Goal: Transaction & Acquisition: Purchase product/service

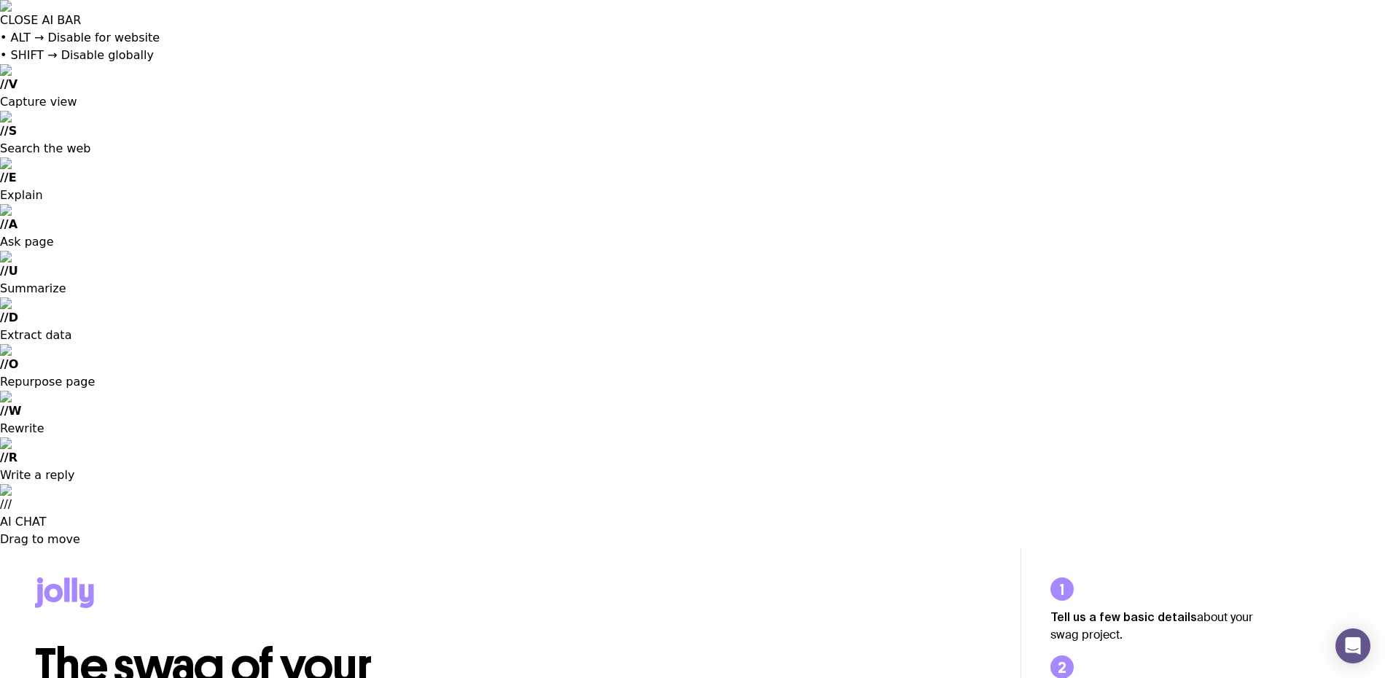
click at [0, 0] on input "Team members" at bounding box center [0, 0] width 0 height 0
click at [0, 0] on input "Customers" at bounding box center [0, 0] width 0 height 0
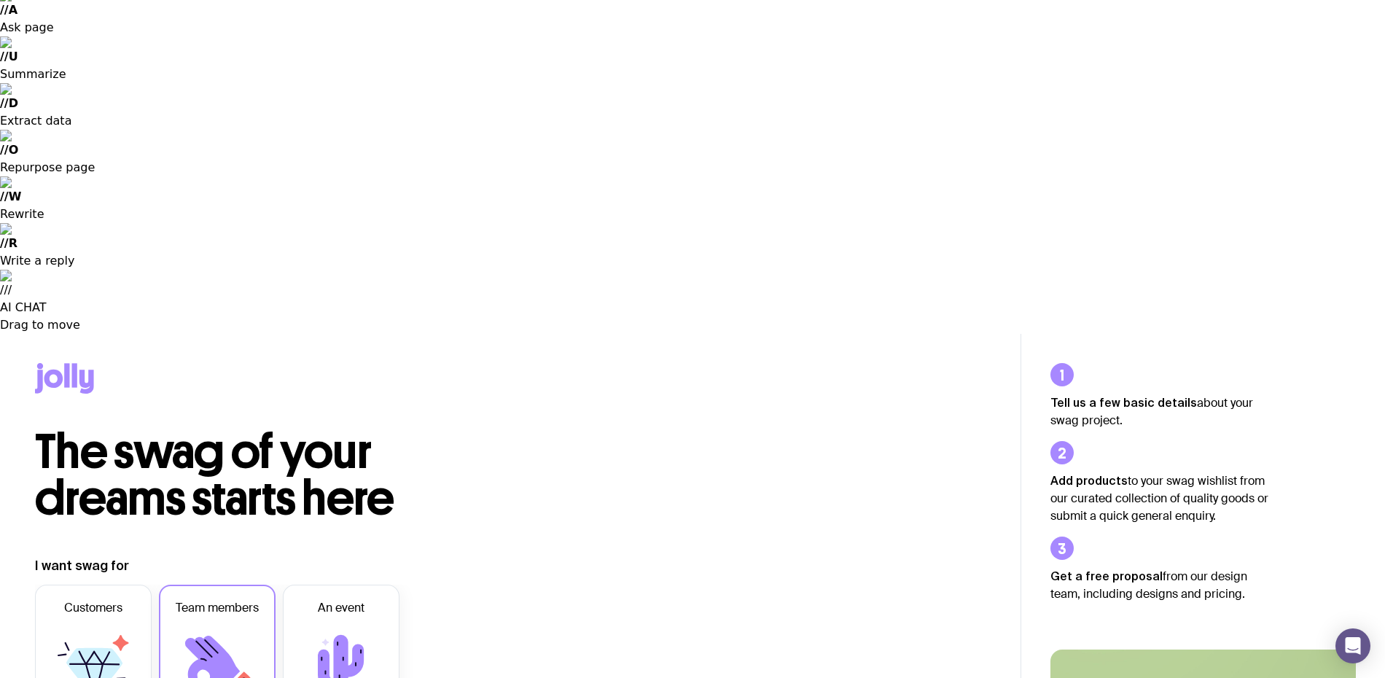
scroll to position [321, 0]
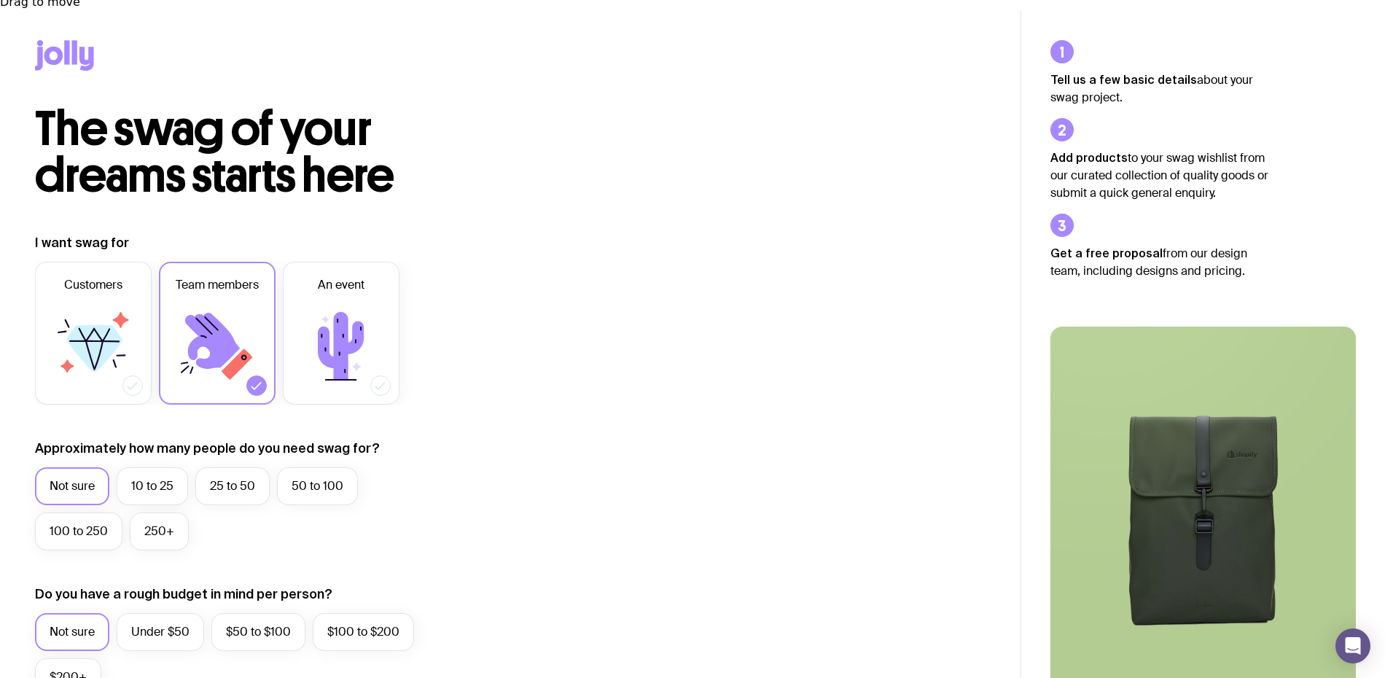
scroll to position [354, 0]
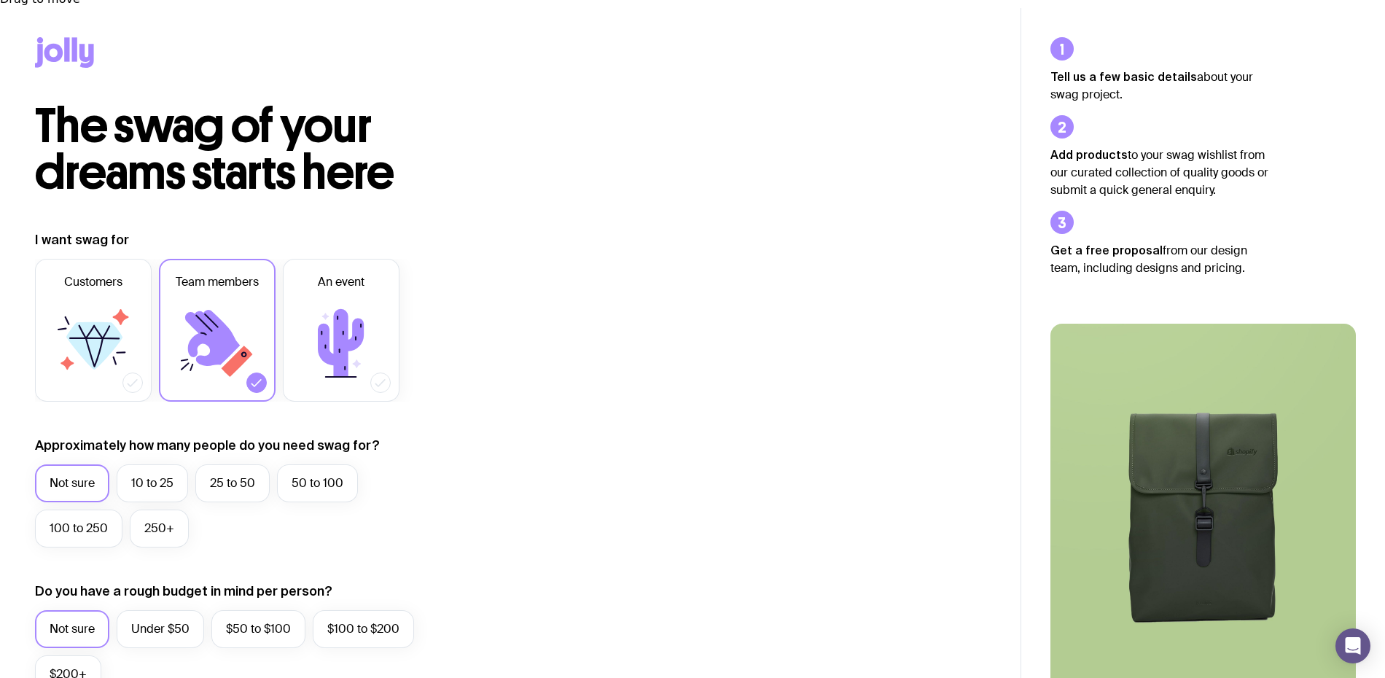
type input "[DATE]"
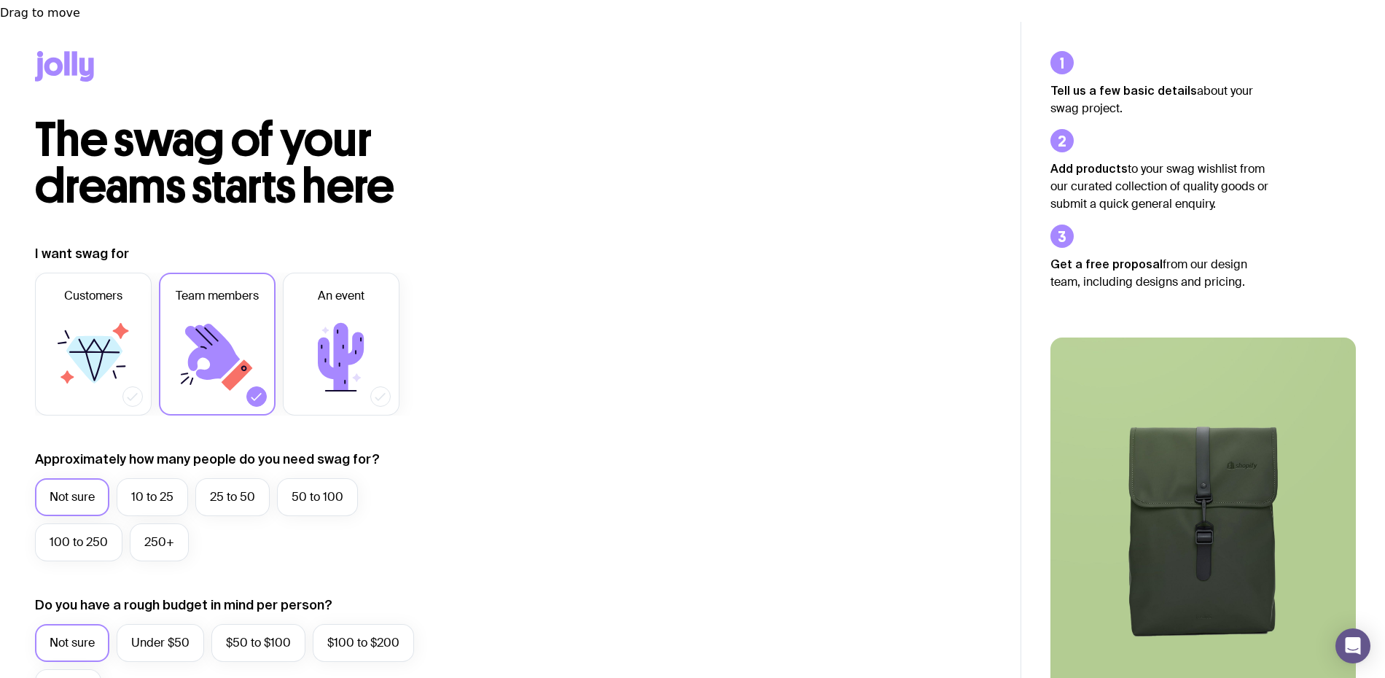
scroll to position [534, 0]
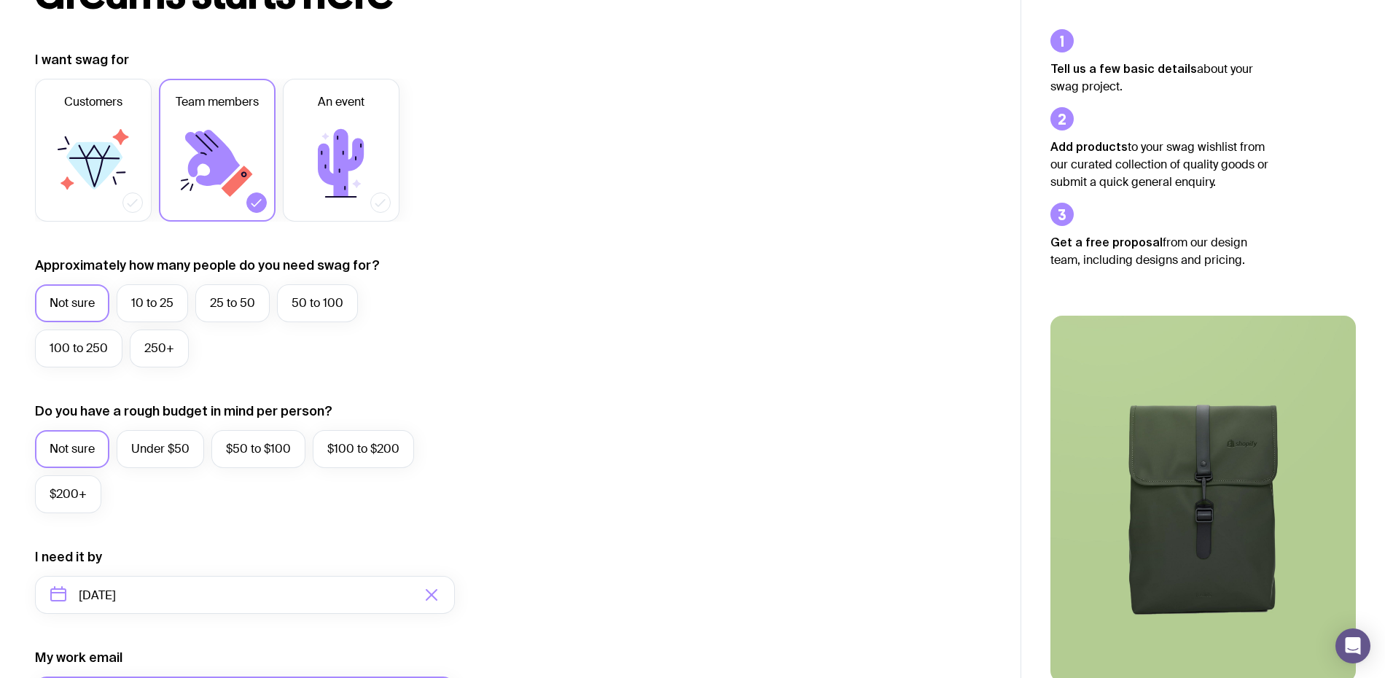
type input "[EMAIL_ADDRESS][DOMAIN_NAME]"
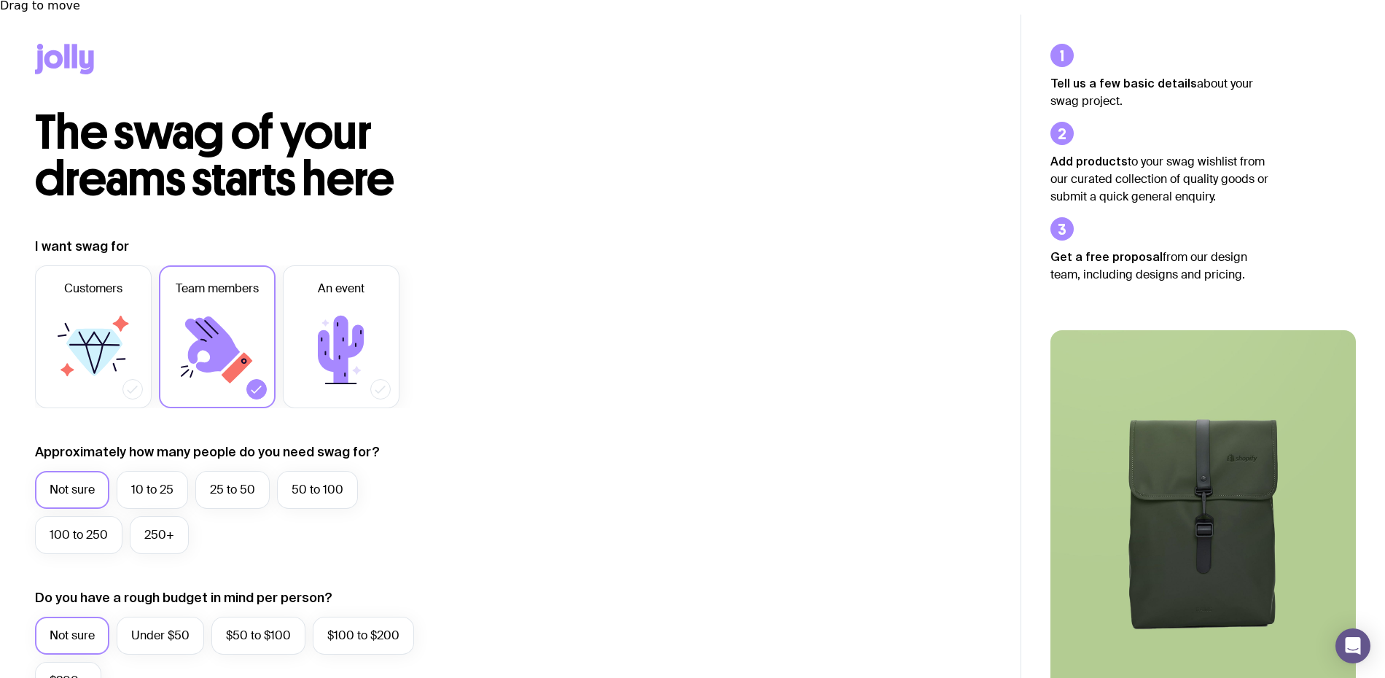
type input "433740200"
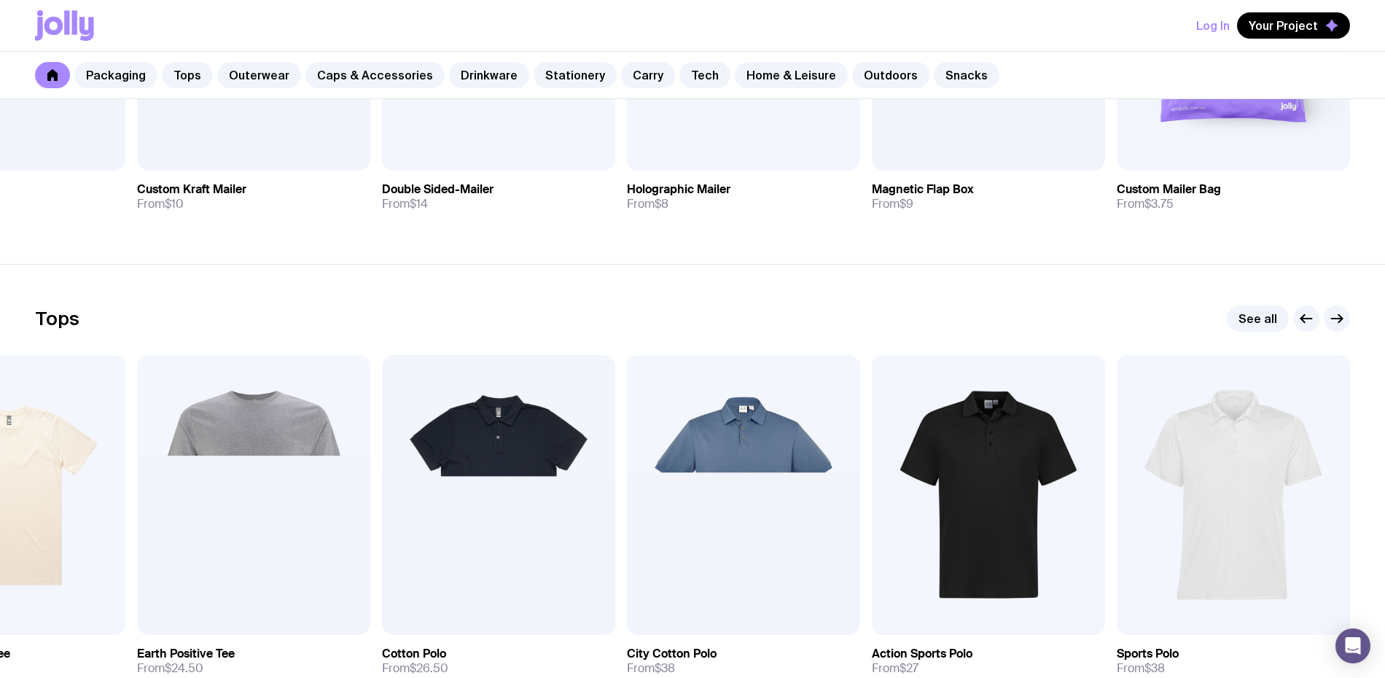
scroll to position [1048, 0]
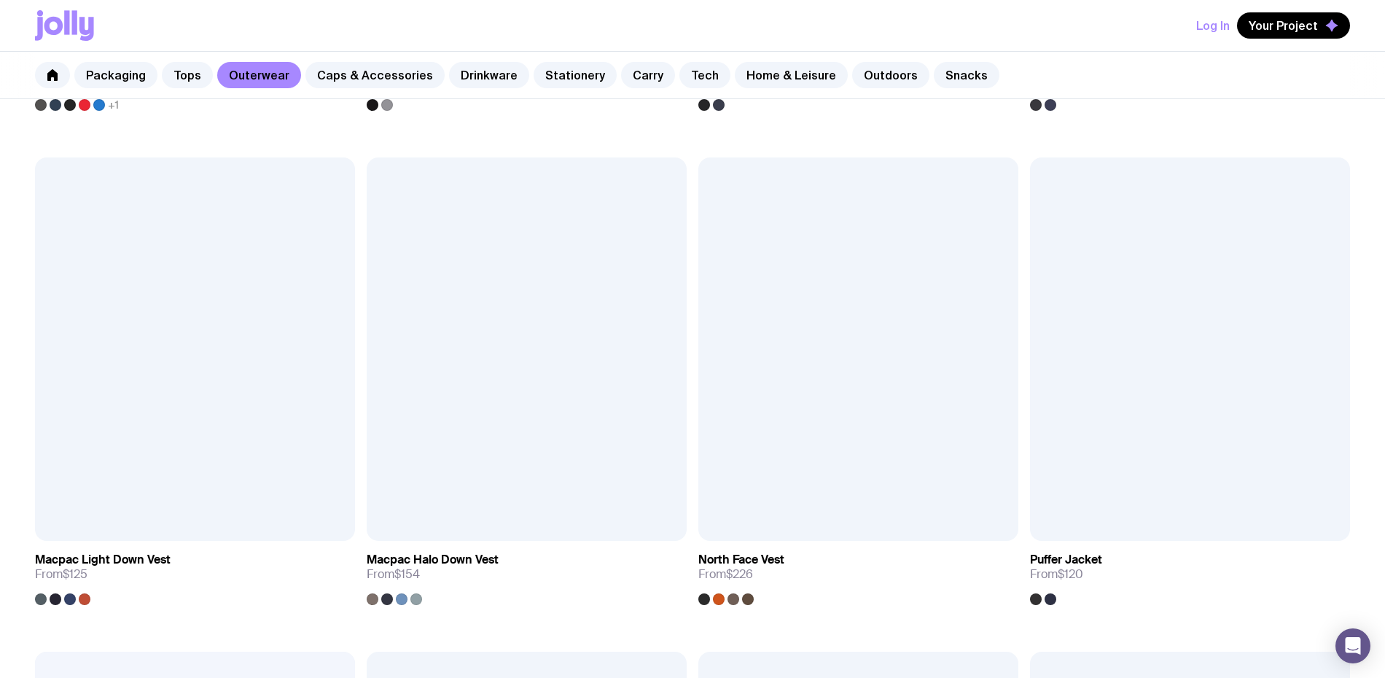
scroll to position [1780, 0]
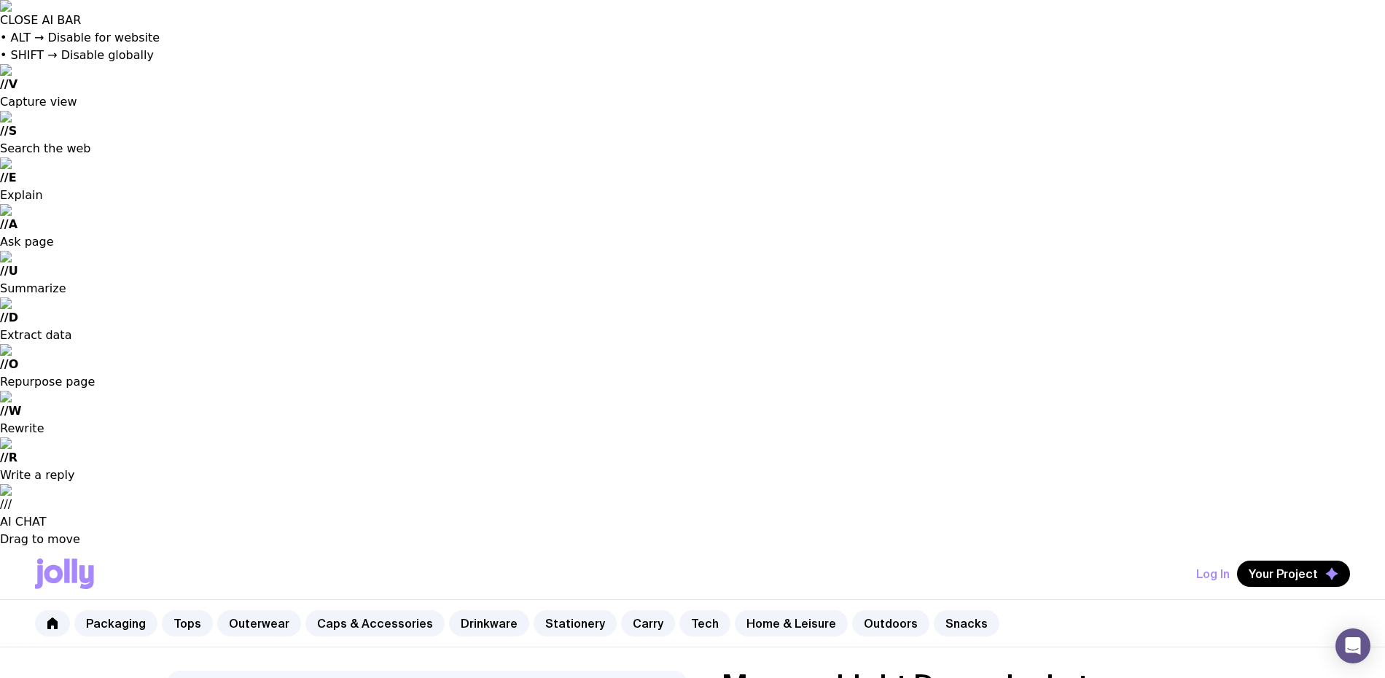
click at [0, 0] on input "radio" at bounding box center [0, 0] width 0 height 0
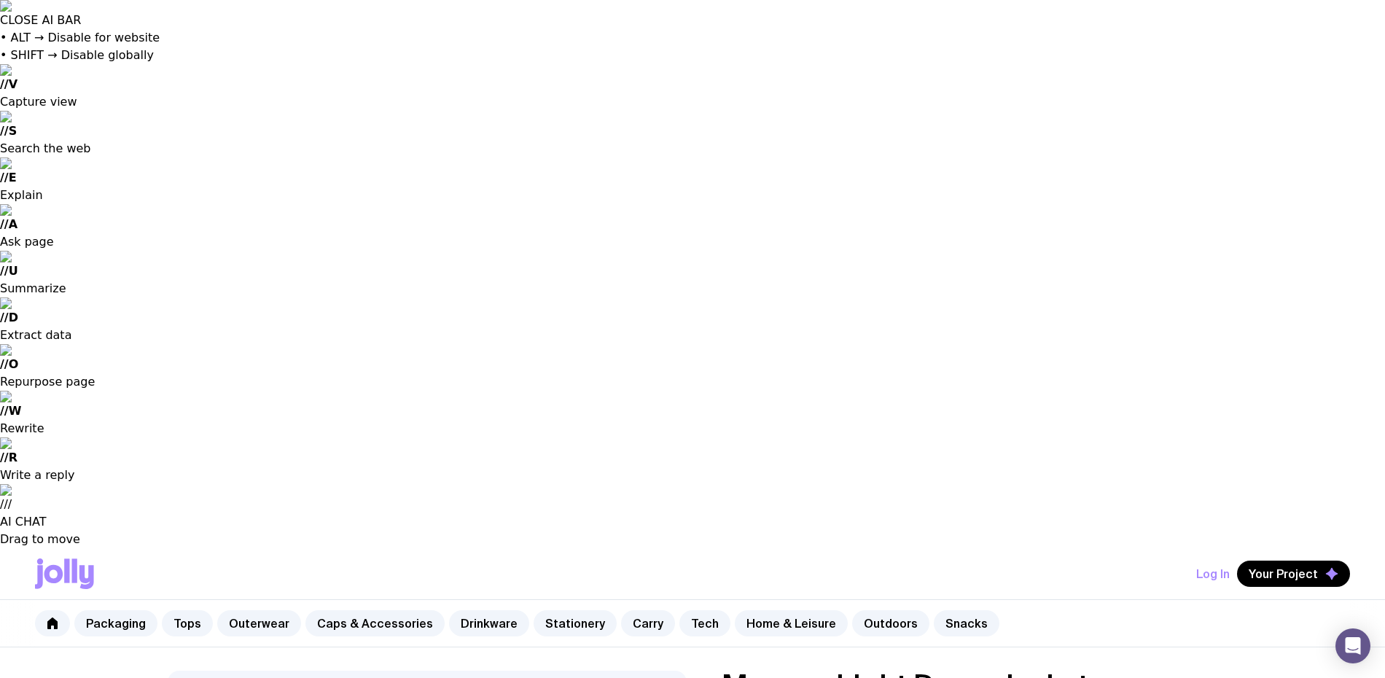
click at [0, 0] on input "radio" at bounding box center [0, 0] width 0 height 0
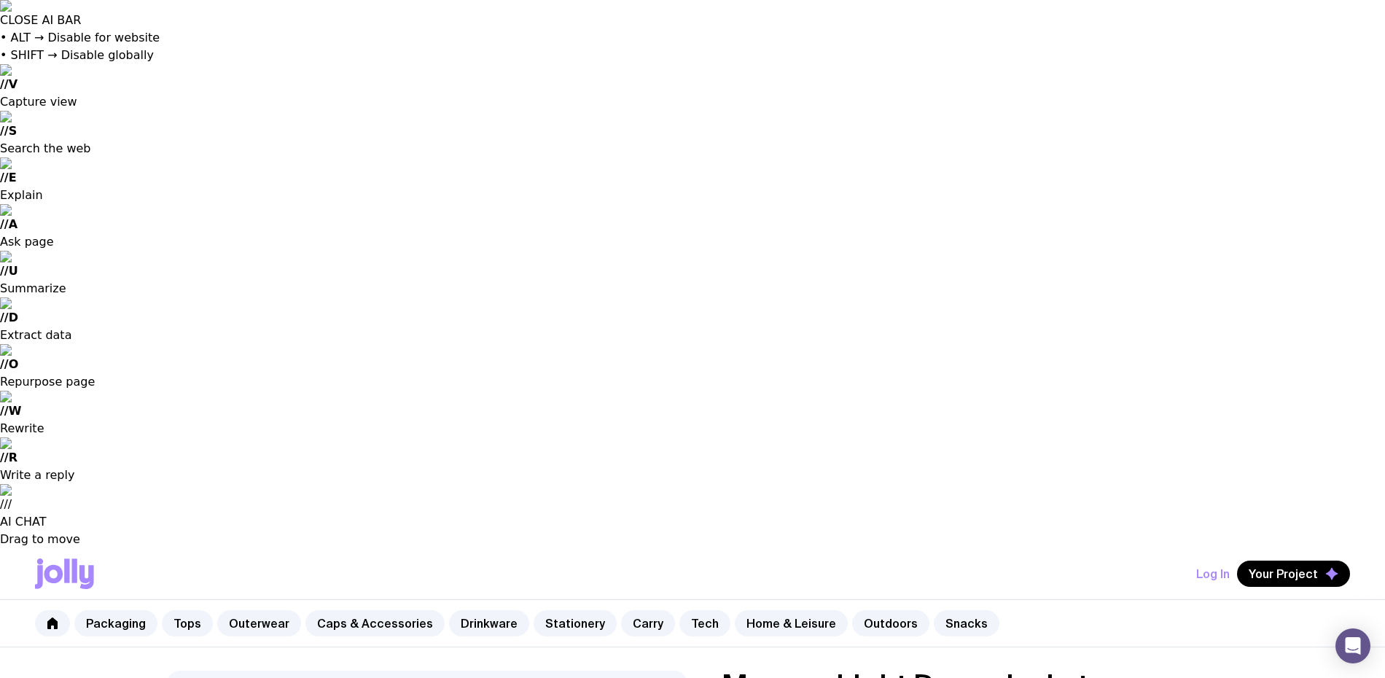
click at [0, 0] on input "radio" at bounding box center [0, 0] width 0 height 0
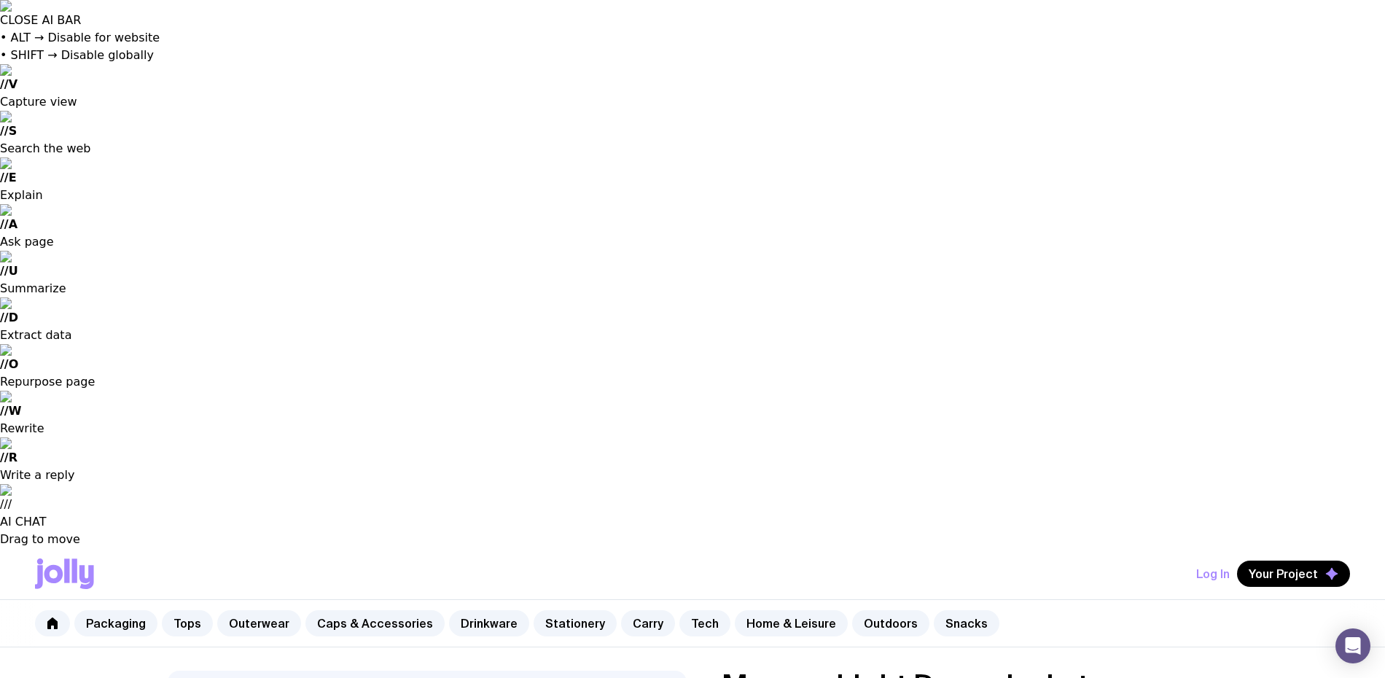
click at [0, 0] on input "radio" at bounding box center [0, 0] width 0 height 0
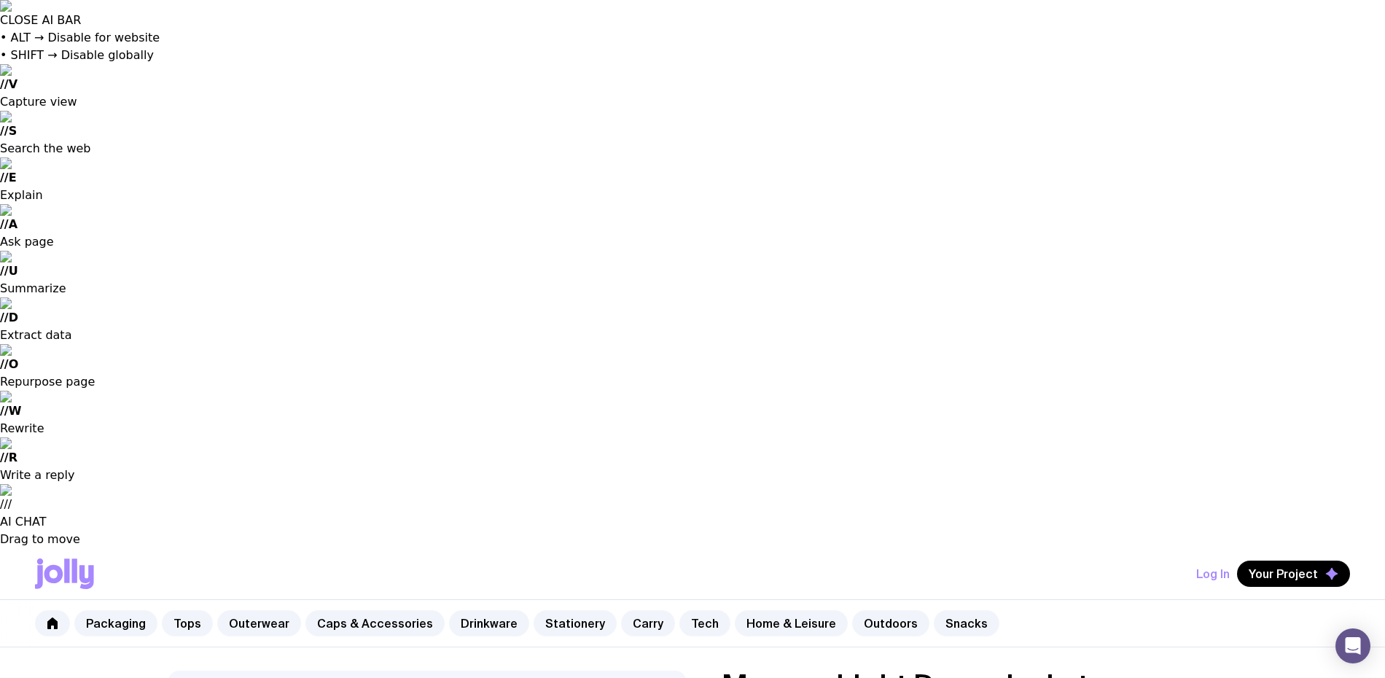
click at [0, 0] on input "radio" at bounding box center [0, 0] width 0 height 0
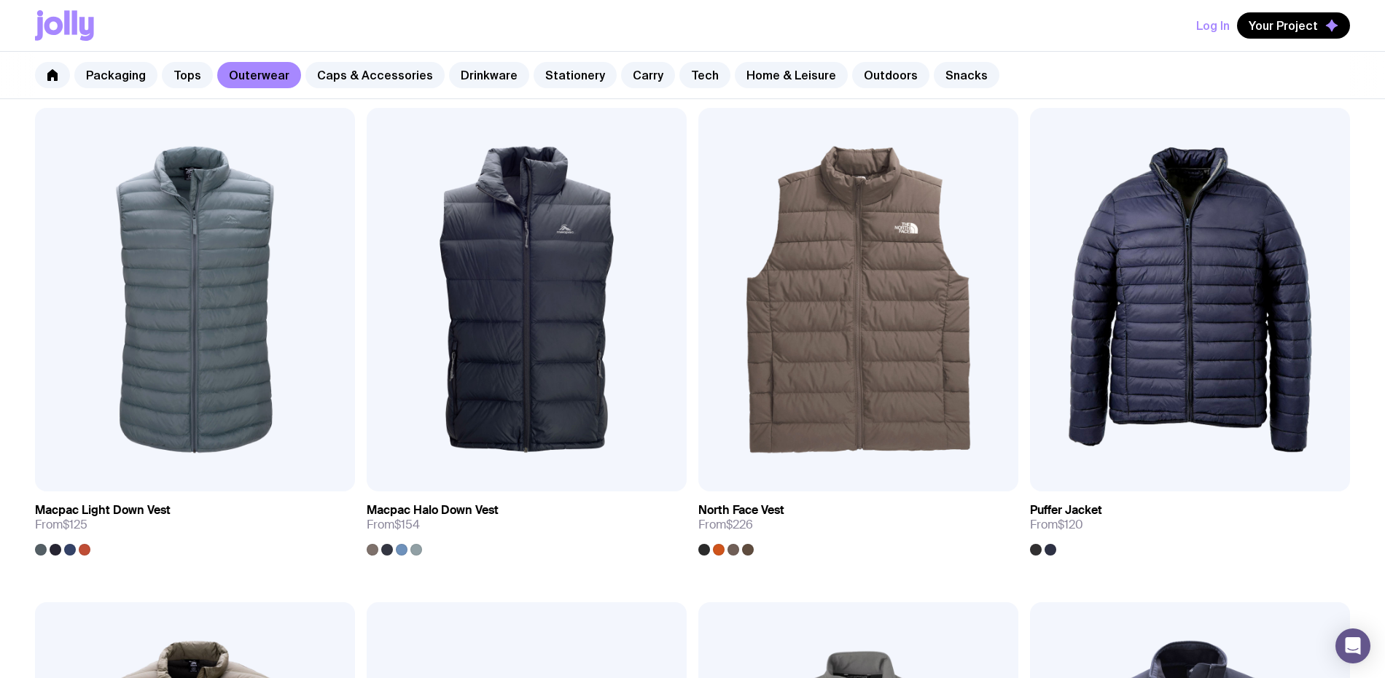
scroll to position [1806, 0]
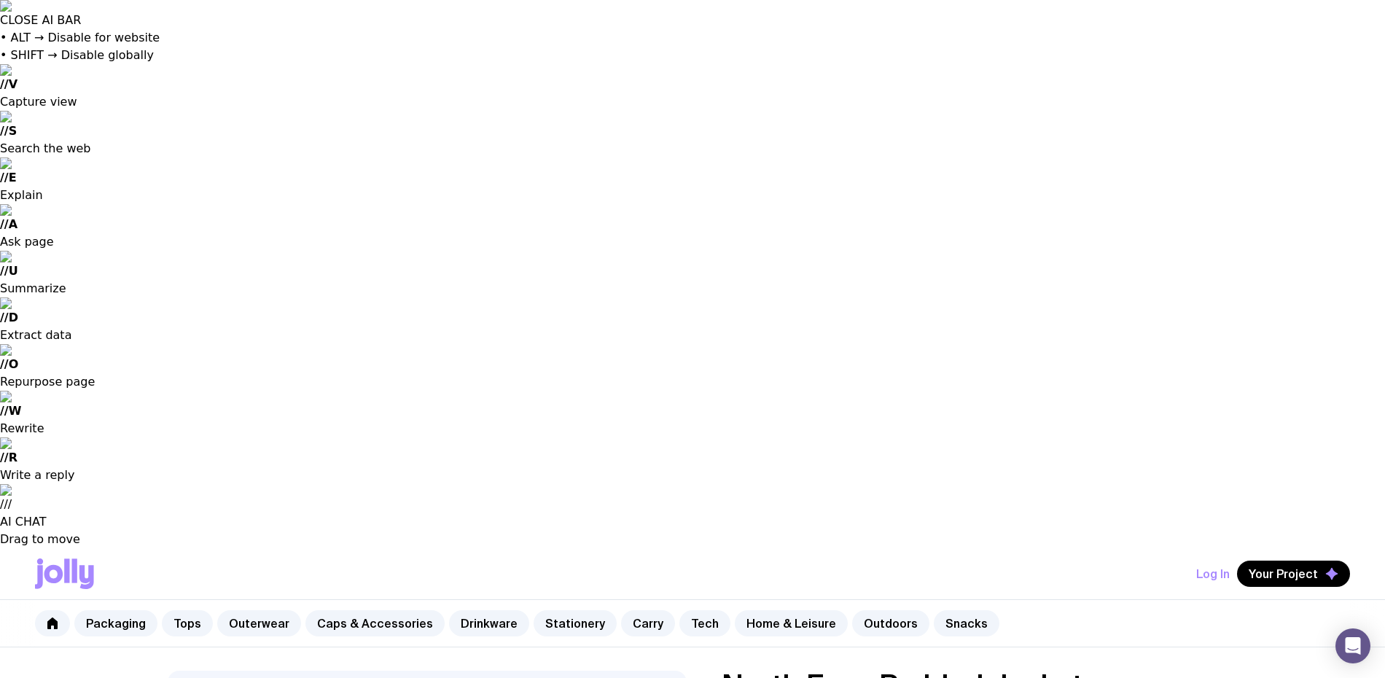
click at [0, 0] on input "radio" at bounding box center [0, 0] width 0 height 0
click at [550, 610] on link "Stationery" at bounding box center [575, 623] width 83 height 26
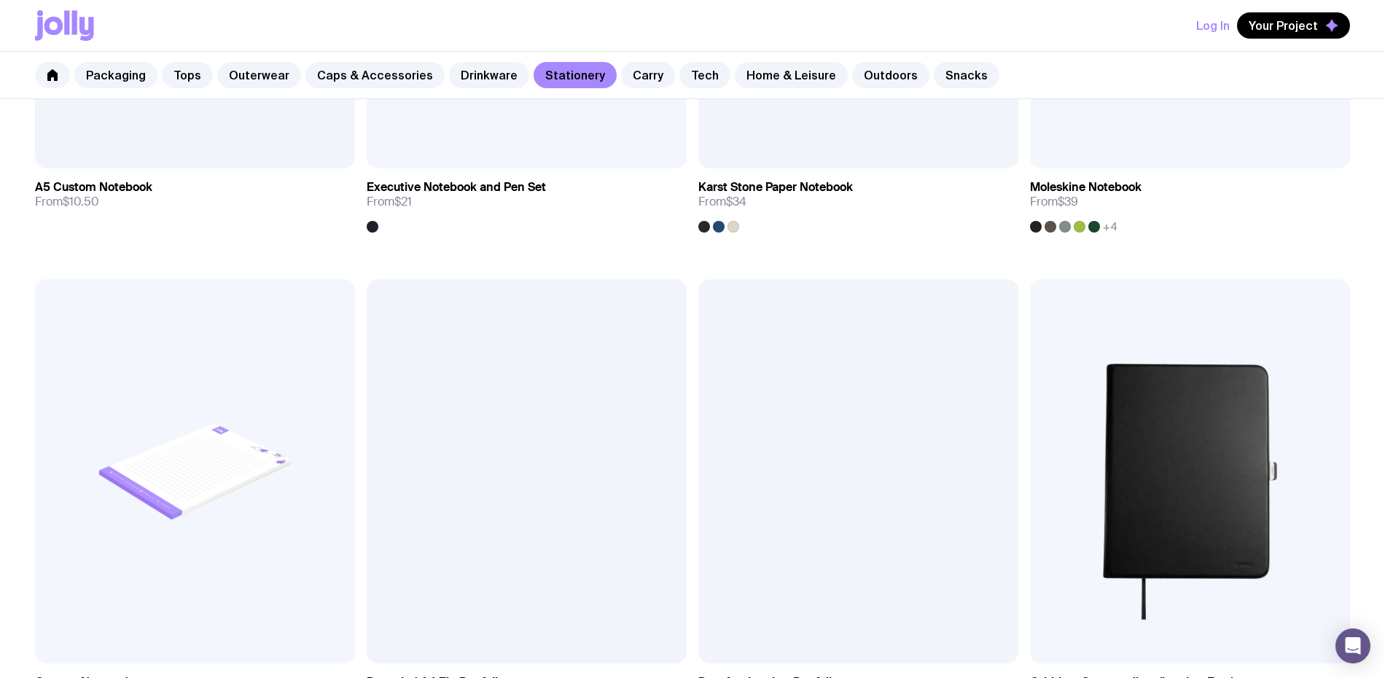
scroll to position [2702, 0]
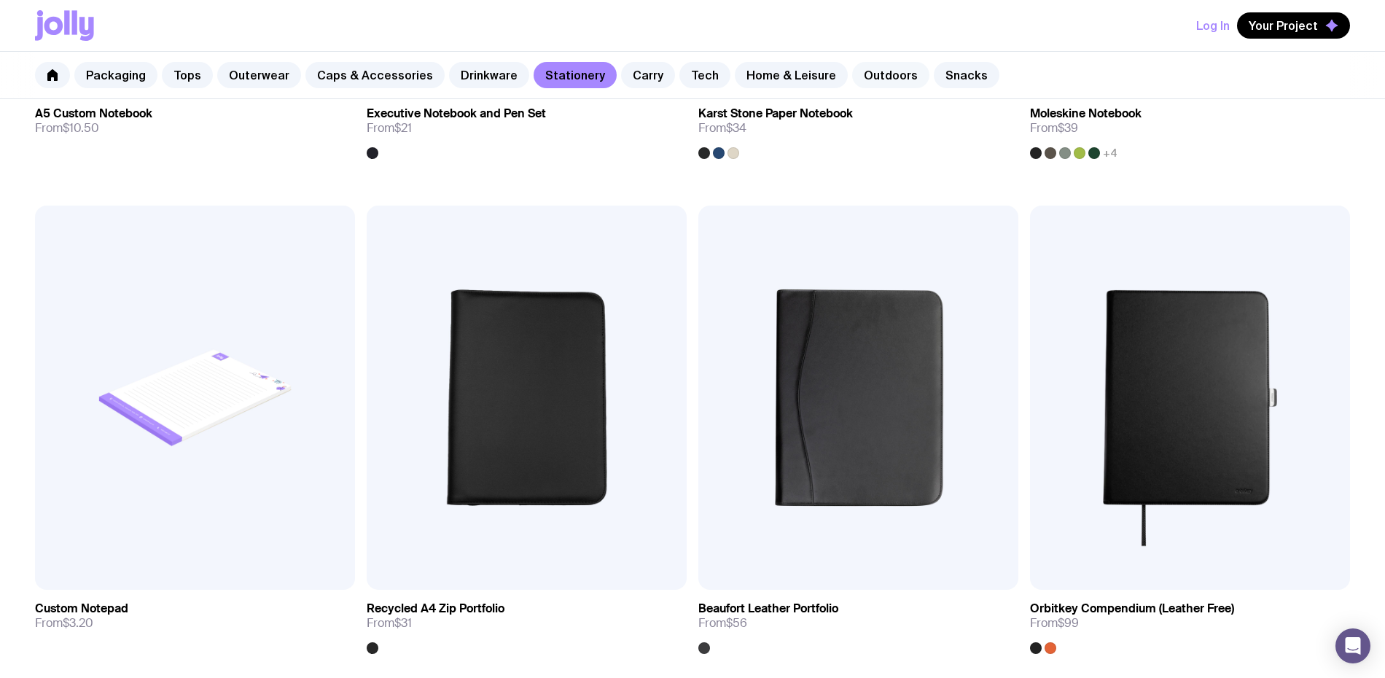
click at [873, 81] on link "Outdoors" at bounding box center [890, 75] width 77 height 26
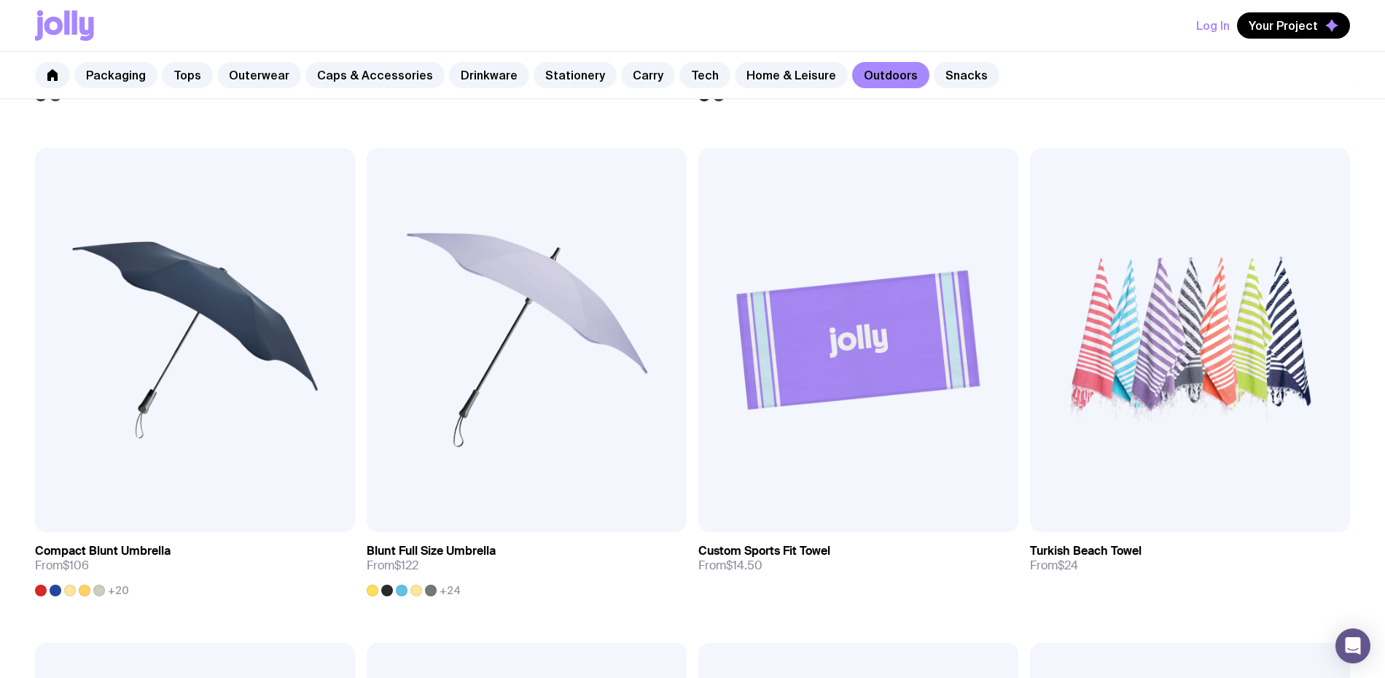
scroll to position [1273, 0]
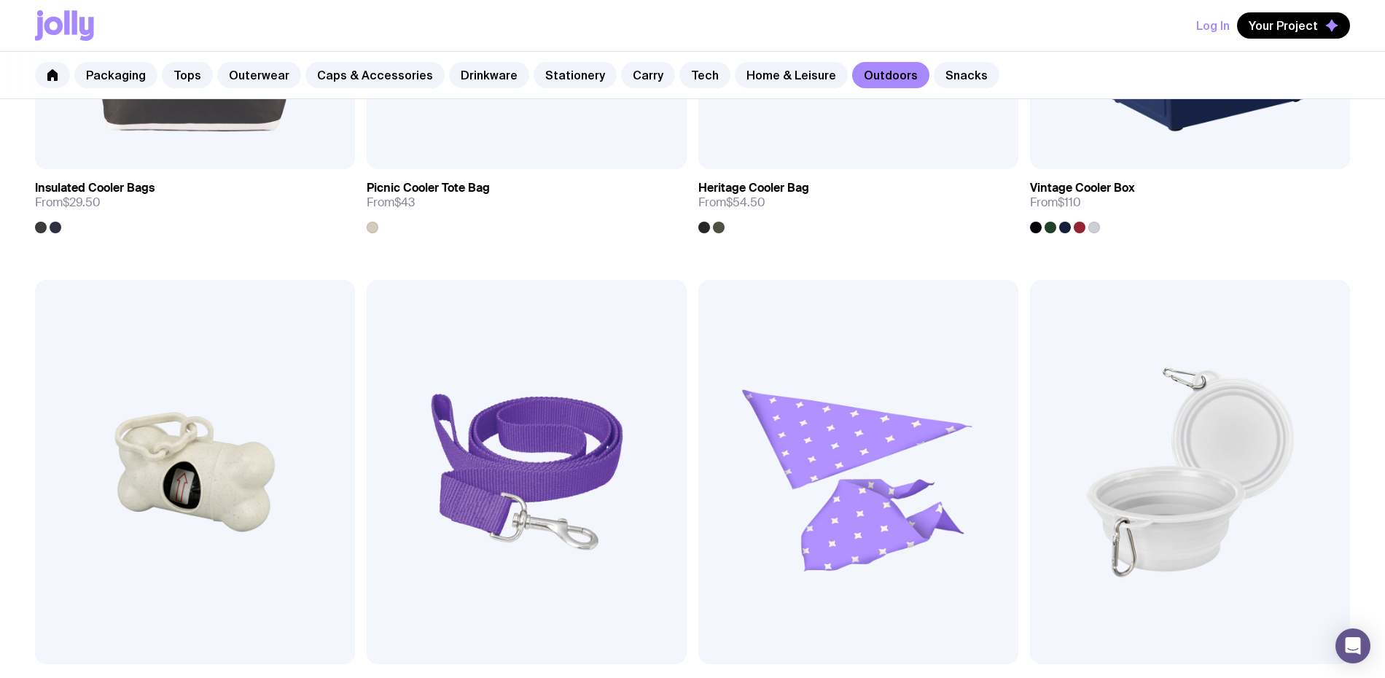
scroll to position [2672, 0]
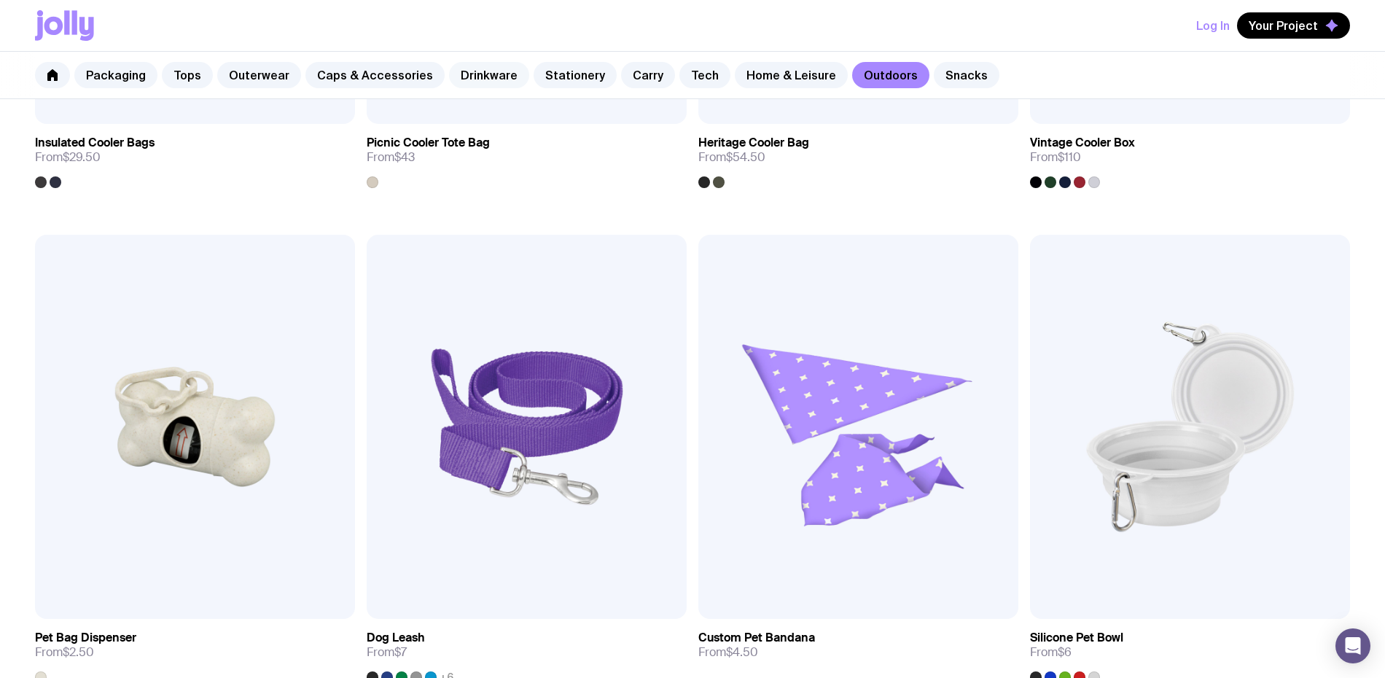
click at [494, 79] on link "Drinkware" at bounding box center [489, 75] width 80 height 26
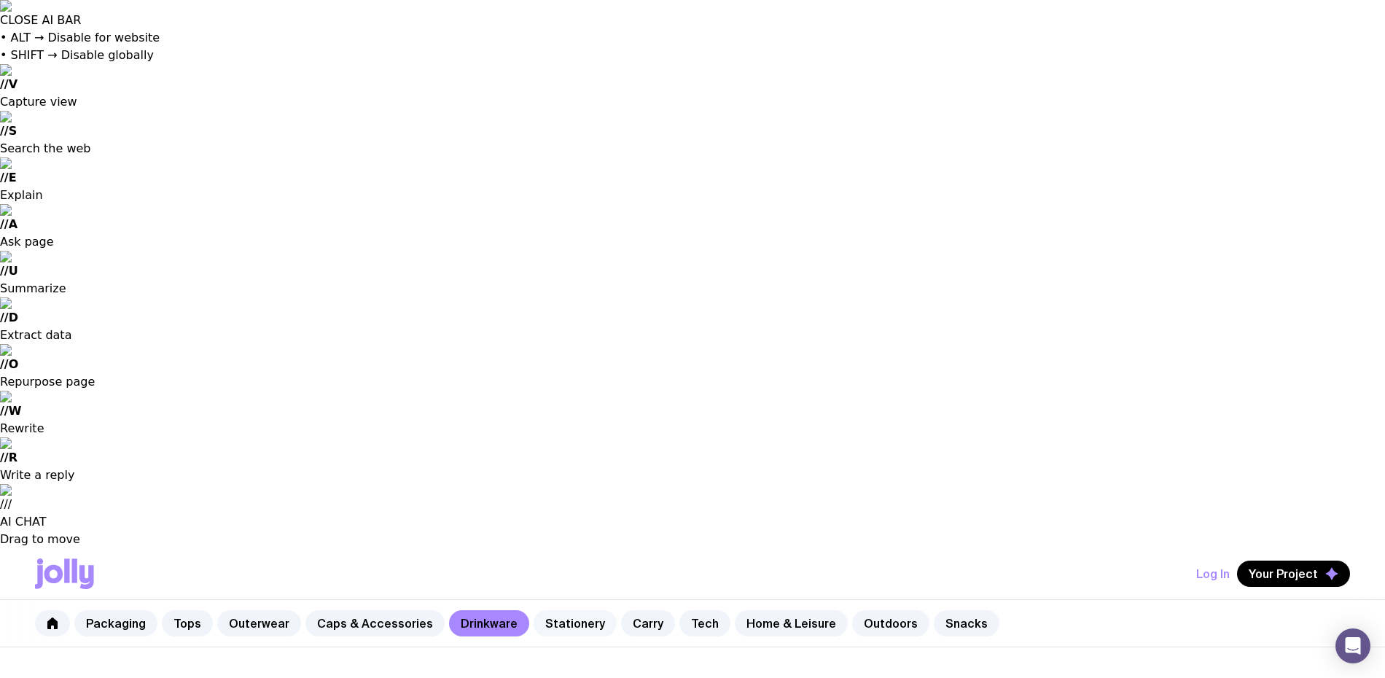
click at [563, 610] on link "Stationery" at bounding box center [575, 623] width 83 height 26
click at [621, 610] on link "Carry" at bounding box center [648, 623] width 54 height 26
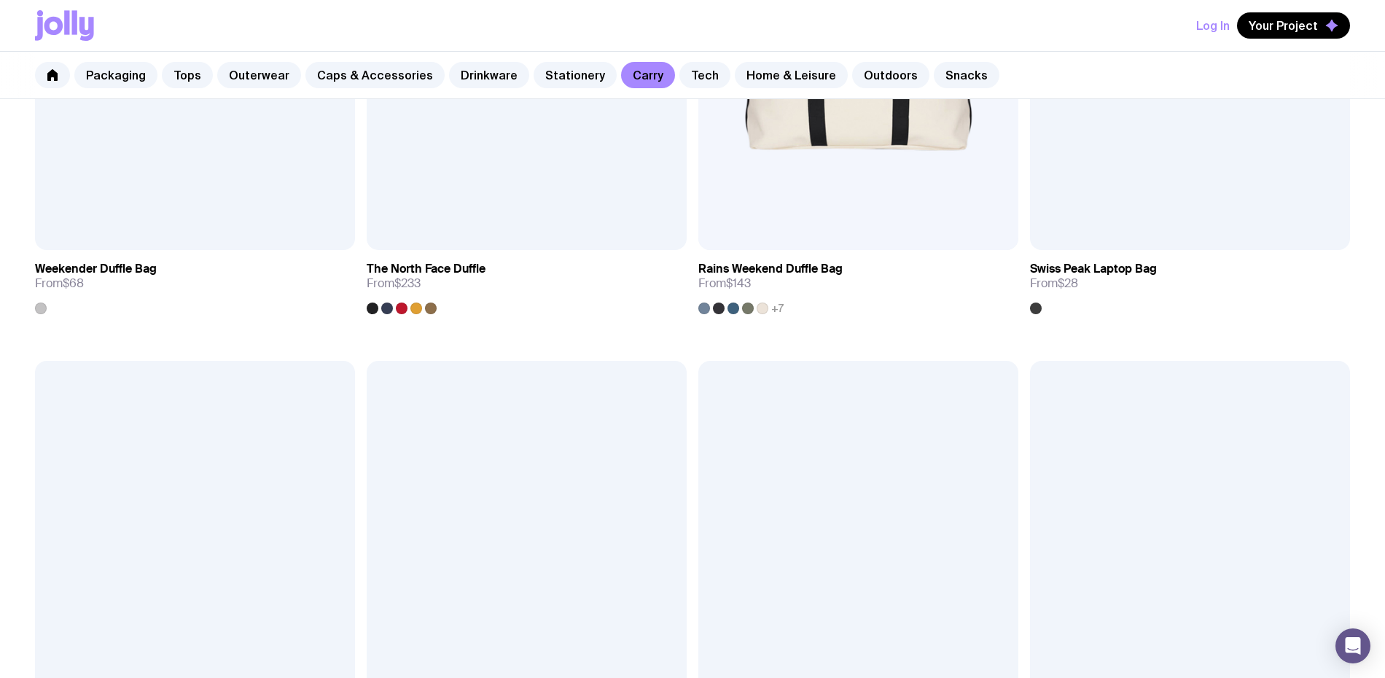
scroll to position [3339, 0]
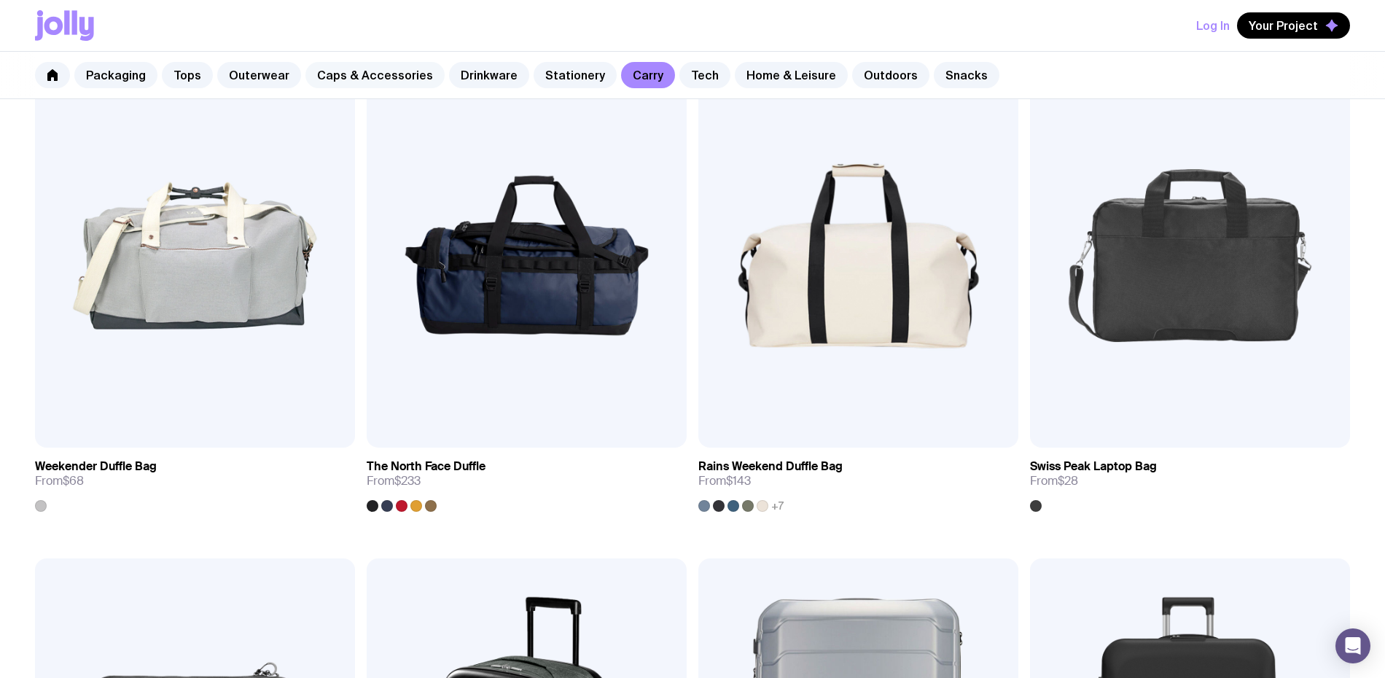
click at [410, 82] on link "Caps & Accessories" at bounding box center [374, 75] width 139 height 26
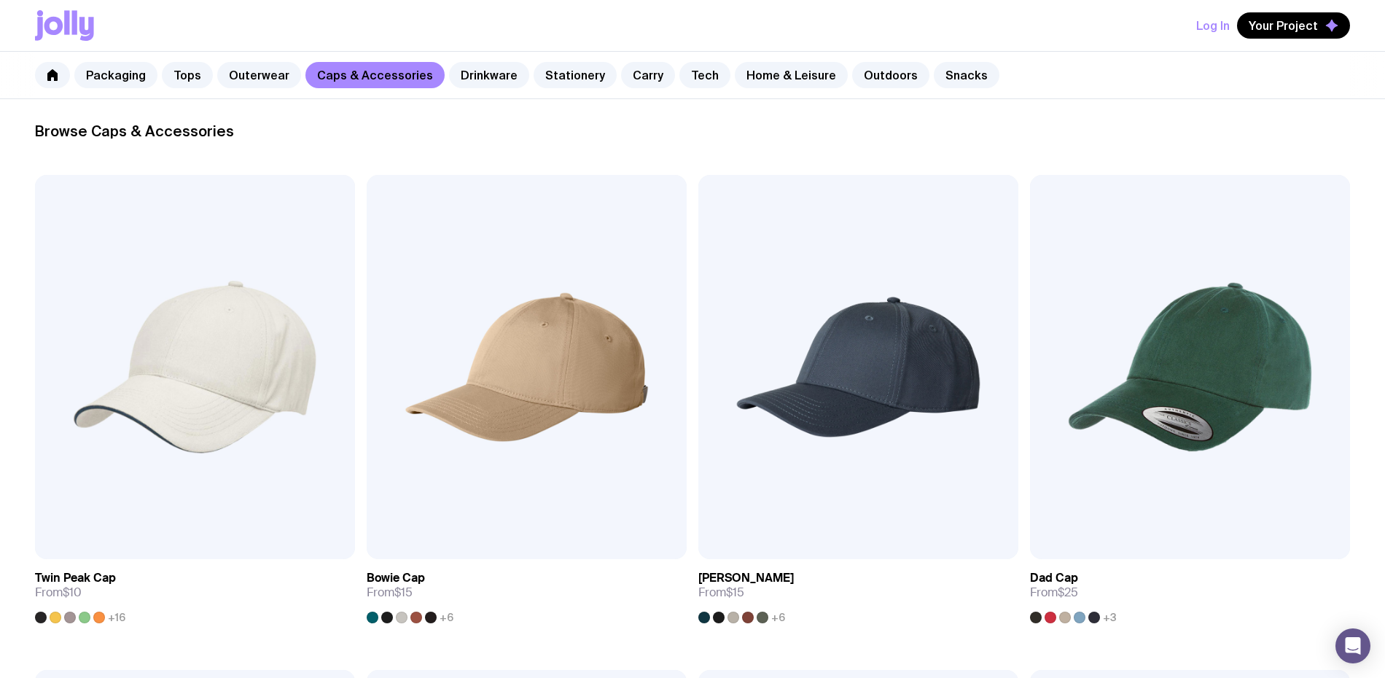
scroll to position [757, 0]
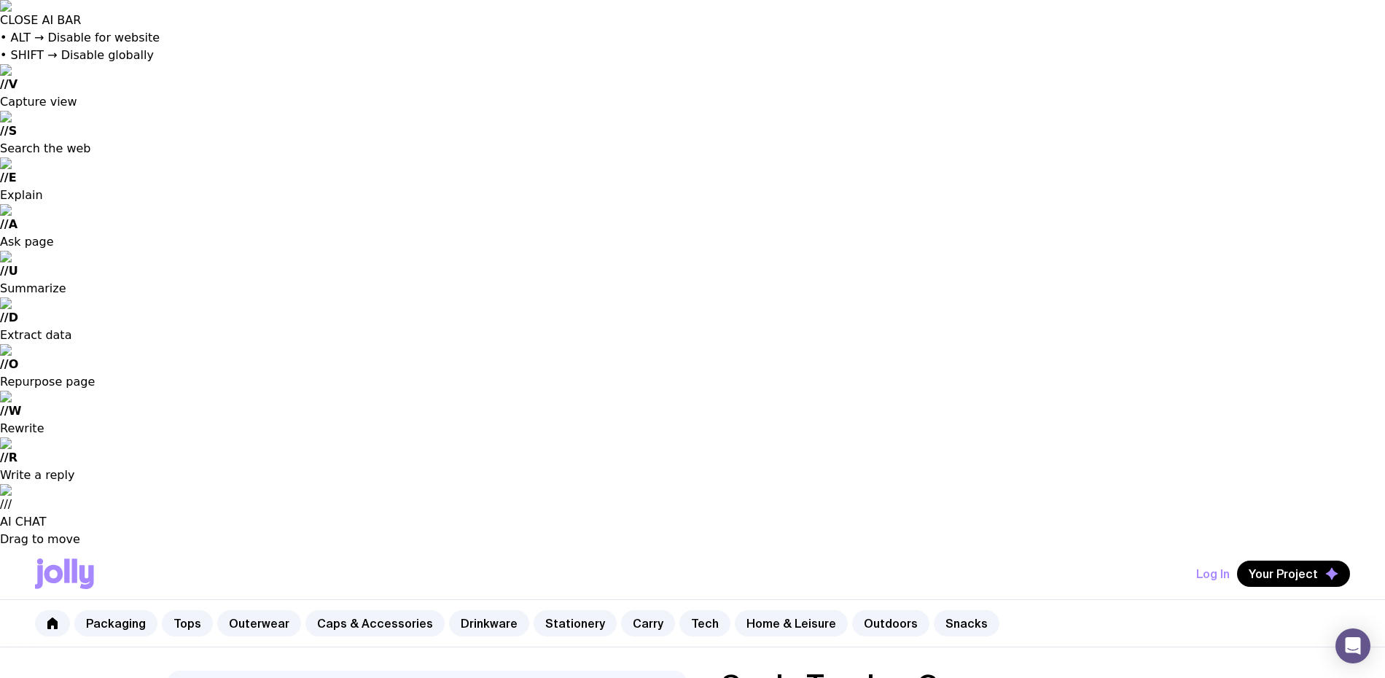
click at [0, 0] on input "radio" at bounding box center [0, 0] width 0 height 0
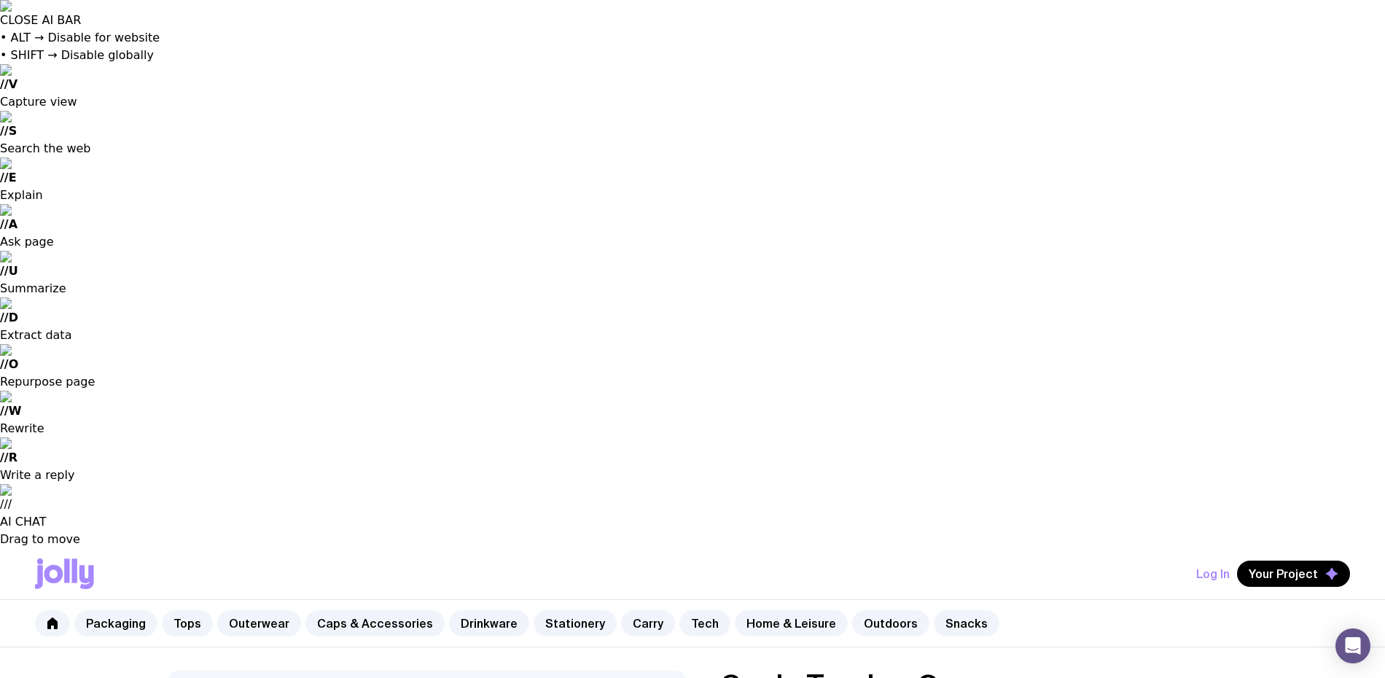
click at [0, 0] on input "radio" at bounding box center [0, 0] width 0 height 0
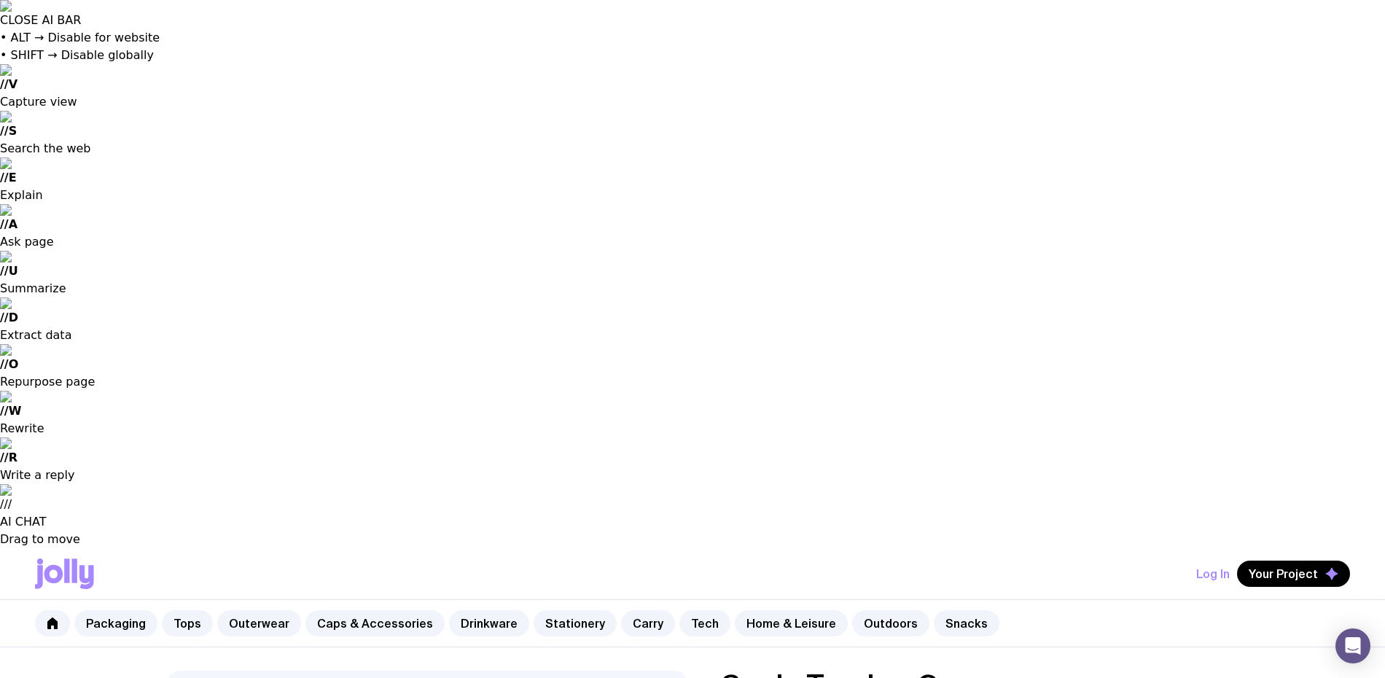
click at [0, 0] on input "radio" at bounding box center [0, 0] width 0 height 0
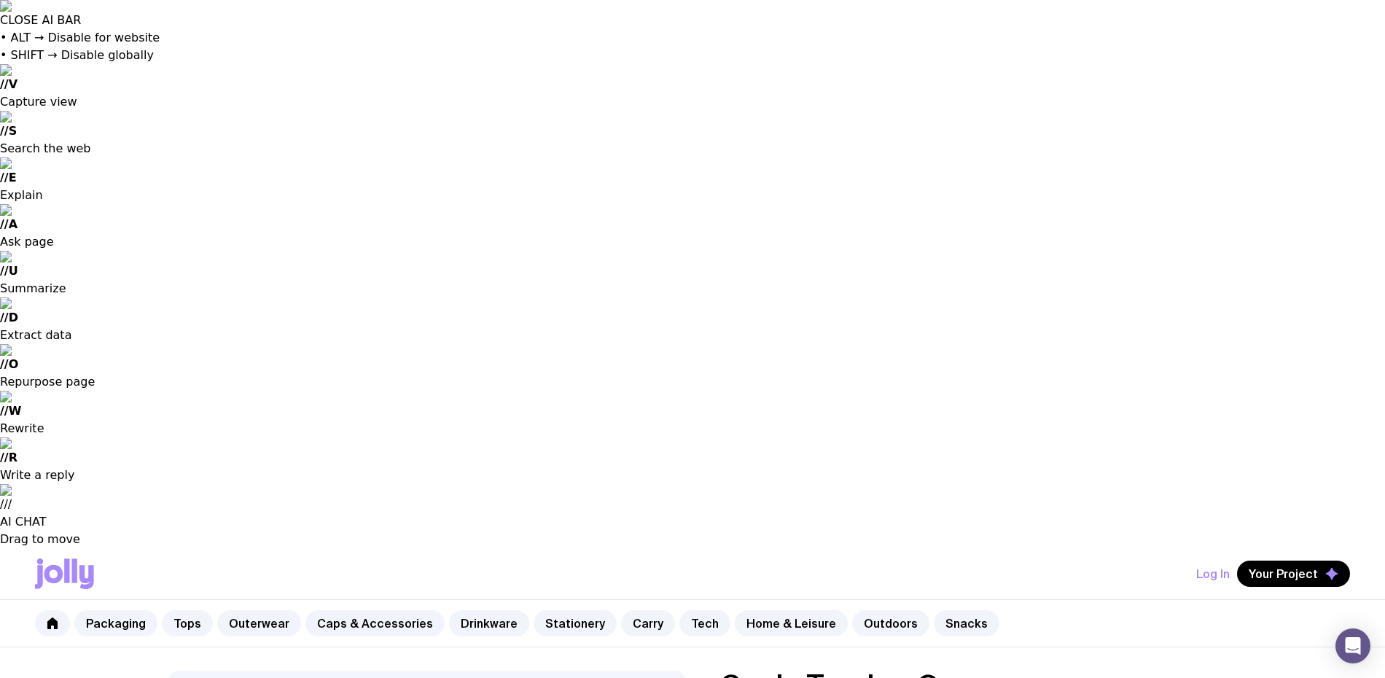
click at [0, 0] on input "radio" at bounding box center [0, 0] width 0 height 0
click at [183, 610] on link "Tops" at bounding box center [187, 623] width 51 height 26
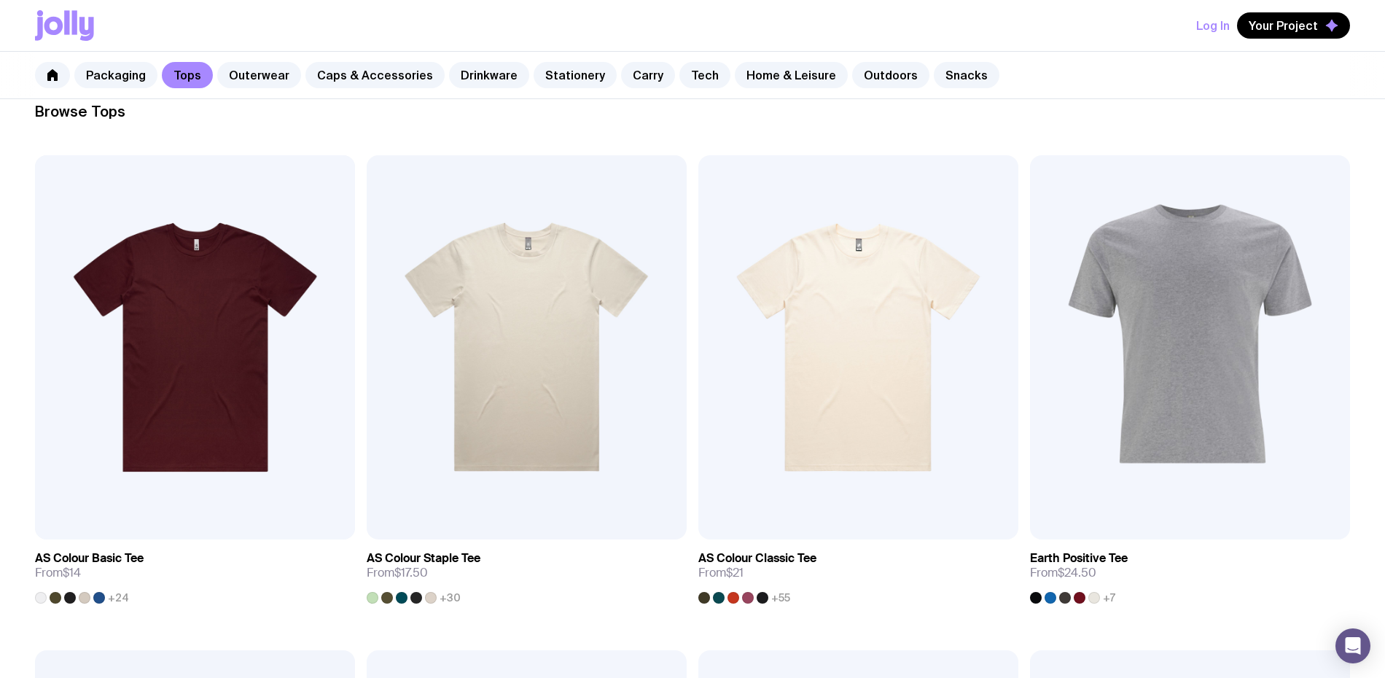
scroll to position [155, 0]
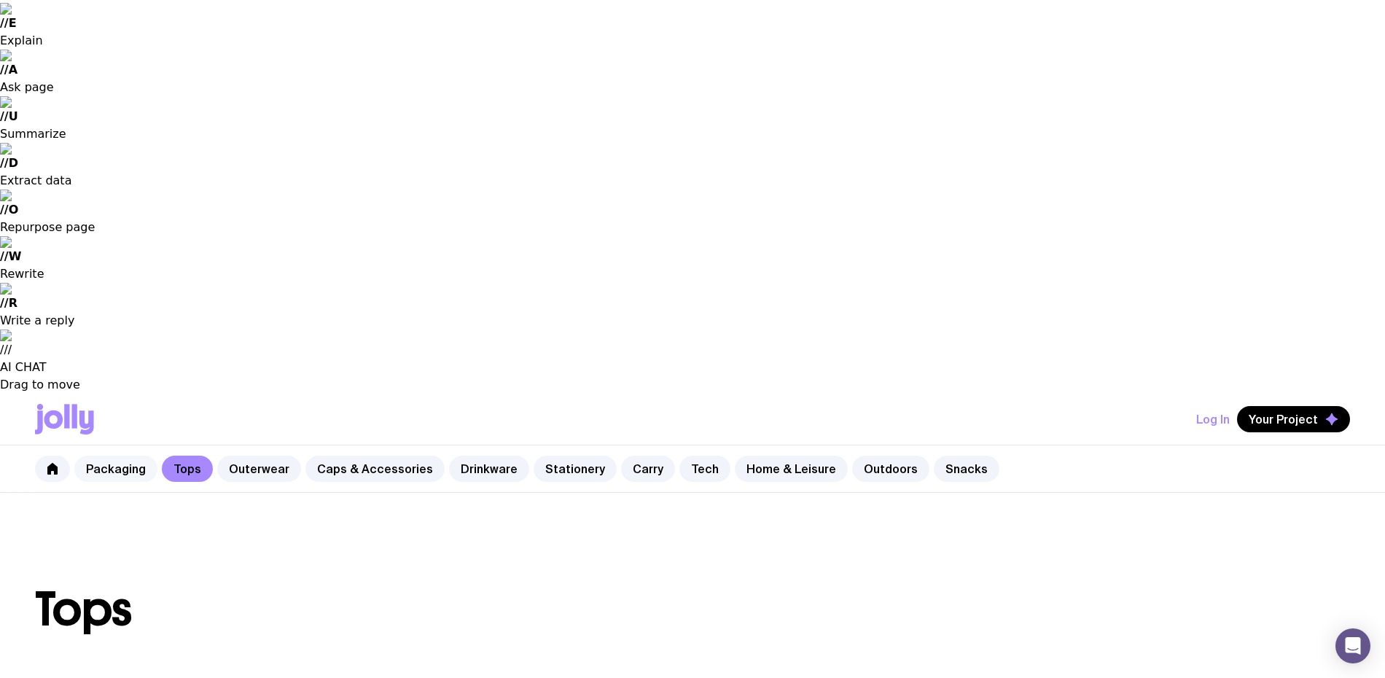
click at [108, 456] on link "Packaging" at bounding box center [115, 469] width 83 height 26
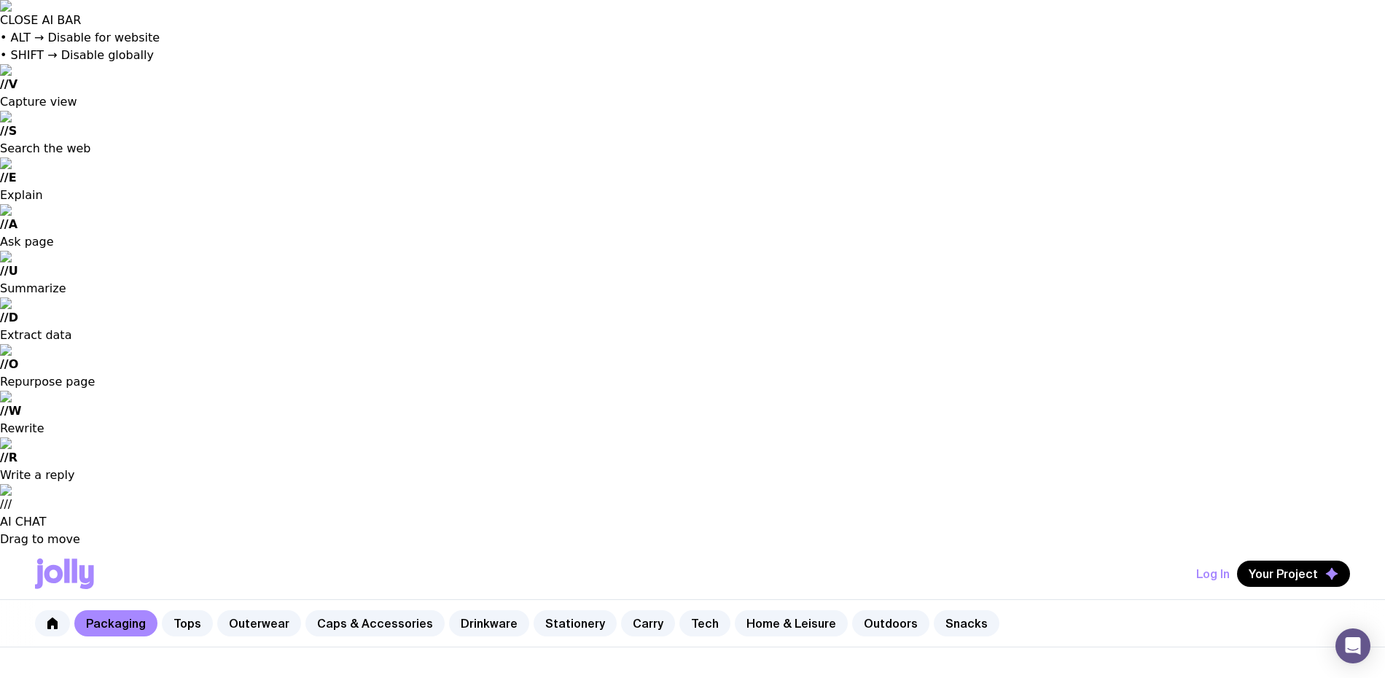
click at [272, 600] on div "Packaging Tops Outerwear Caps & Accessories Drinkware Stationery Carry Tech Hom…" at bounding box center [692, 623] width 1385 height 47
click at [263, 610] on link "Outerwear" at bounding box center [259, 623] width 84 height 26
click at [954, 610] on link "Snacks" at bounding box center [967, 623] width 66 height 26
click at [855, 610] on link "Outdoors" at bounding box center [890, 623] width 77 height 26
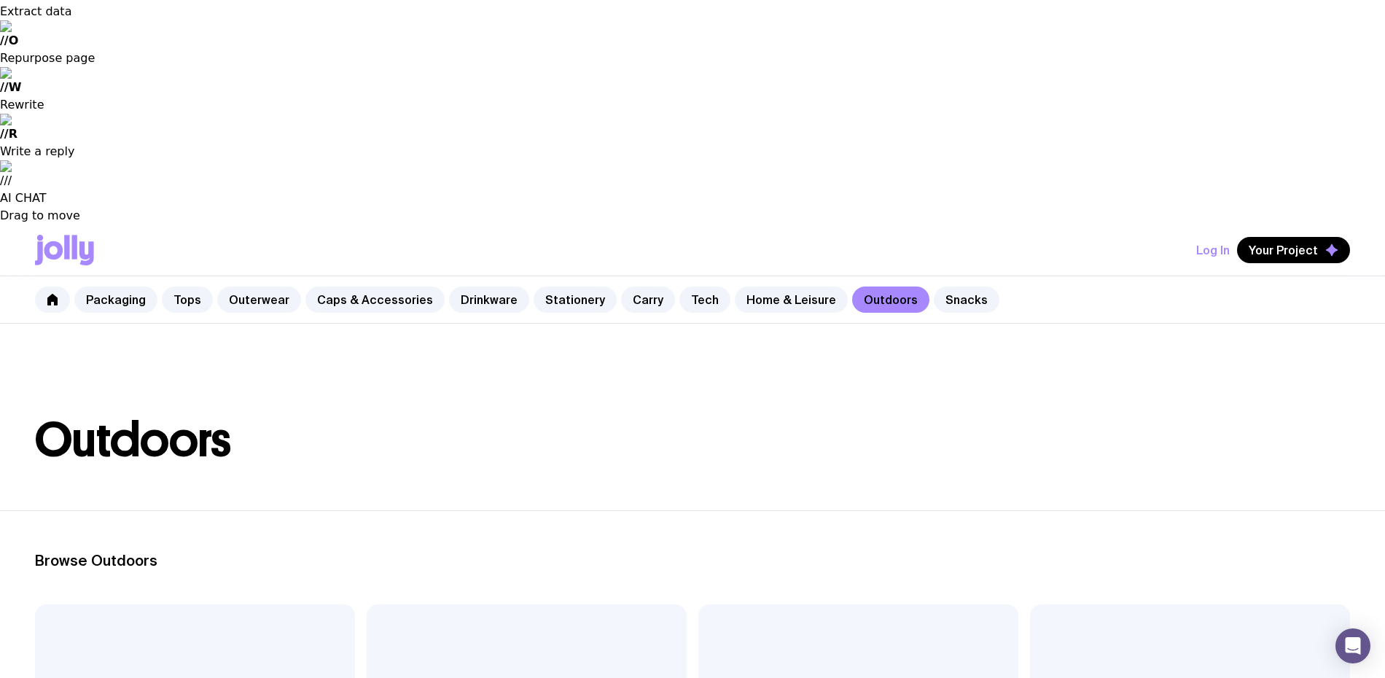
scroll to position [325, 0]
click at [744, 285] on link "Home & Leisure" at bounding box center [791, 298] width 113 height 26
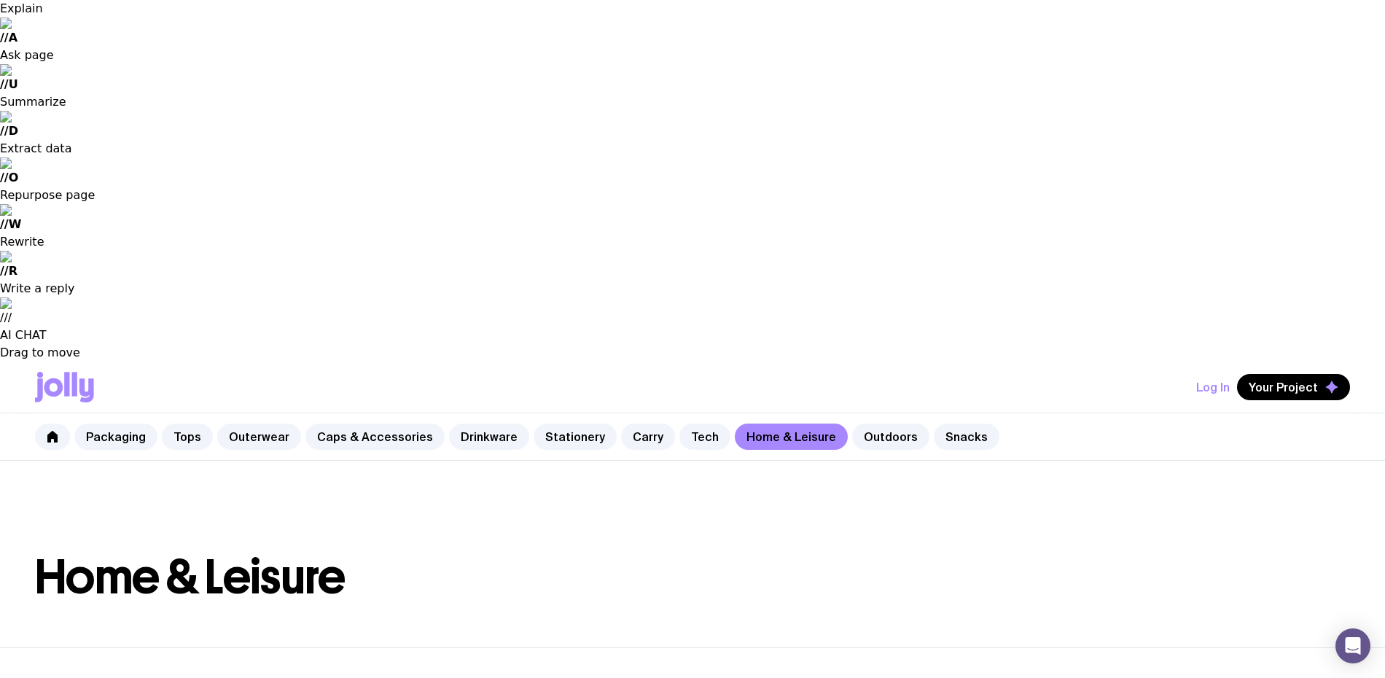
scroll to position [188, 0]
click at [857, 422] on link "Outdoors" at bounding box center [890, 435] width 77 height 26
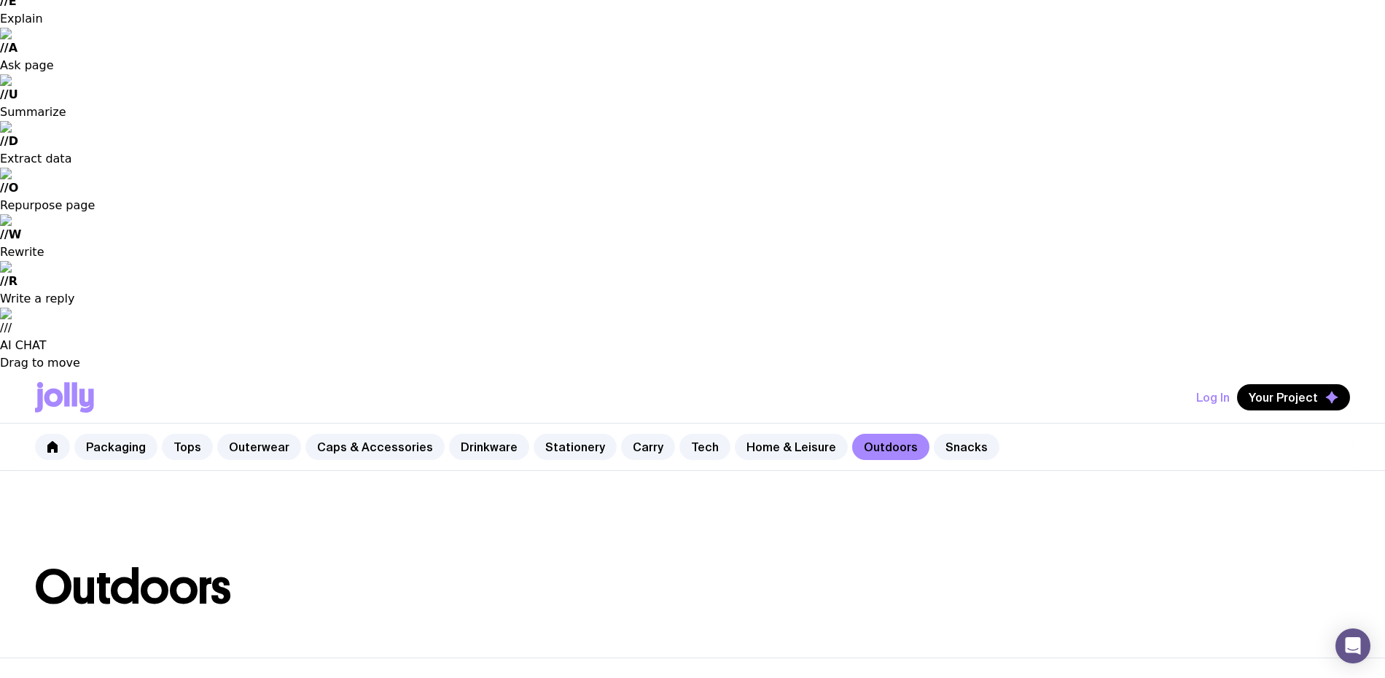
scroll to position [179, 0]
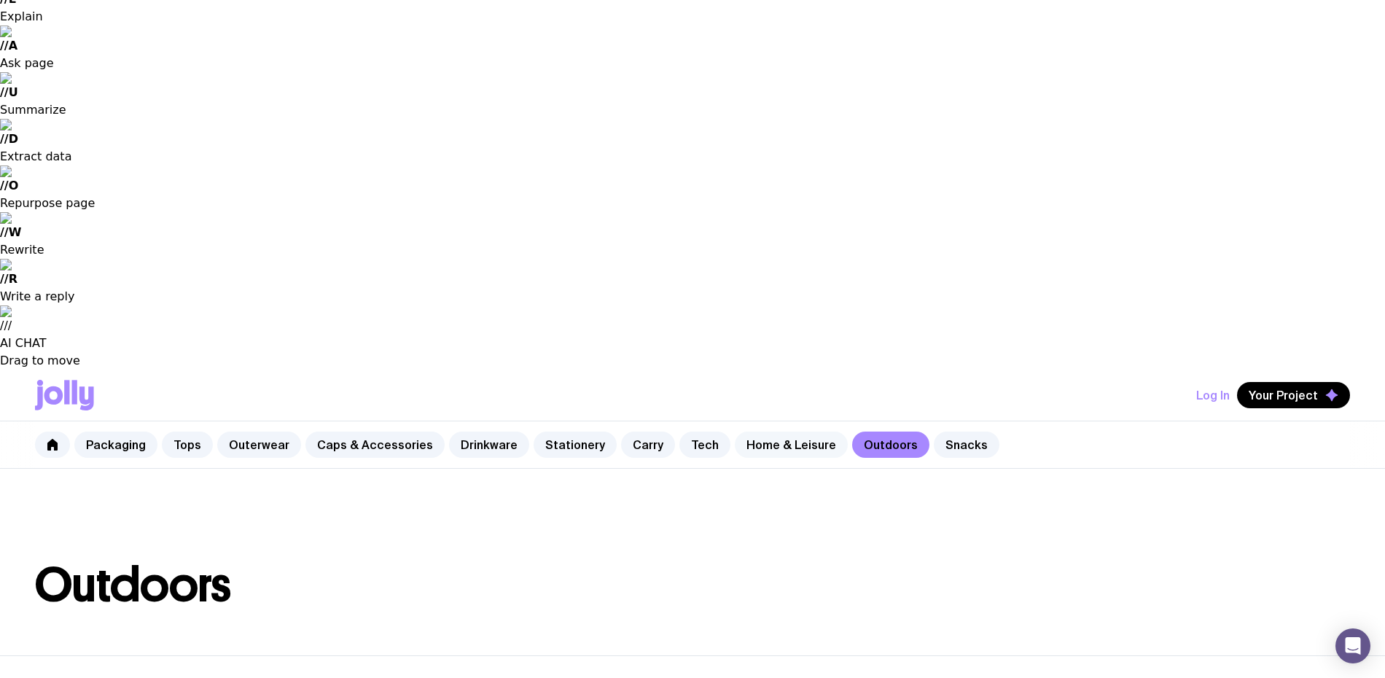
click at [763, 432] on link "Home & Leisure" at bounding box center [791, 445] width 113 height 26
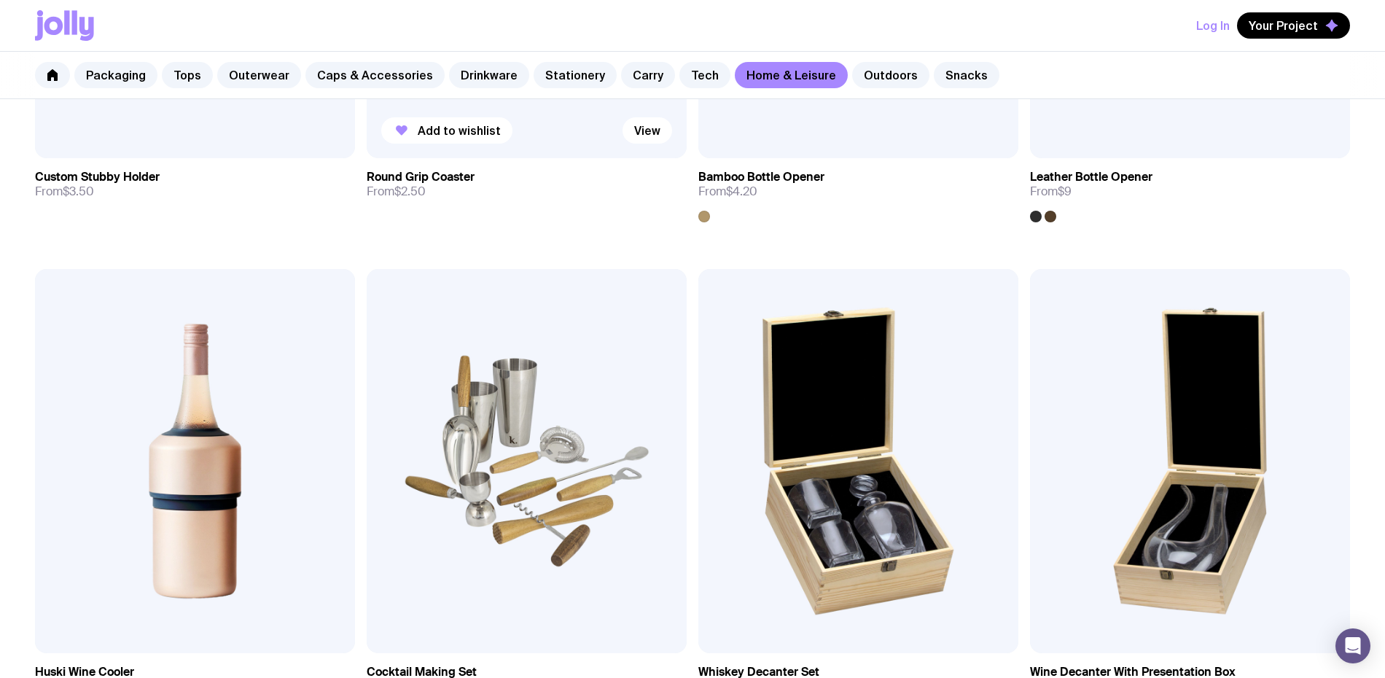
scroll to position [1177, 0]
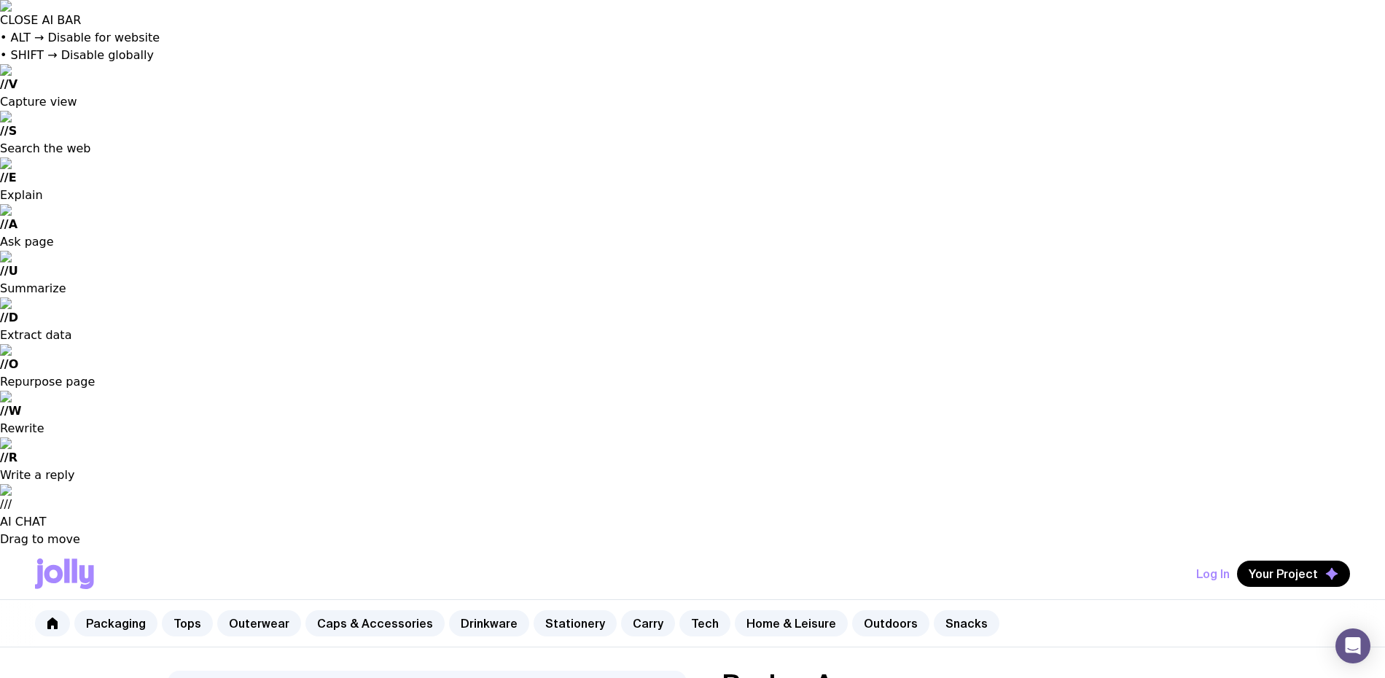
click at [0, 0] on input "radio" at bounding box center [0, 0] width 0 height 0
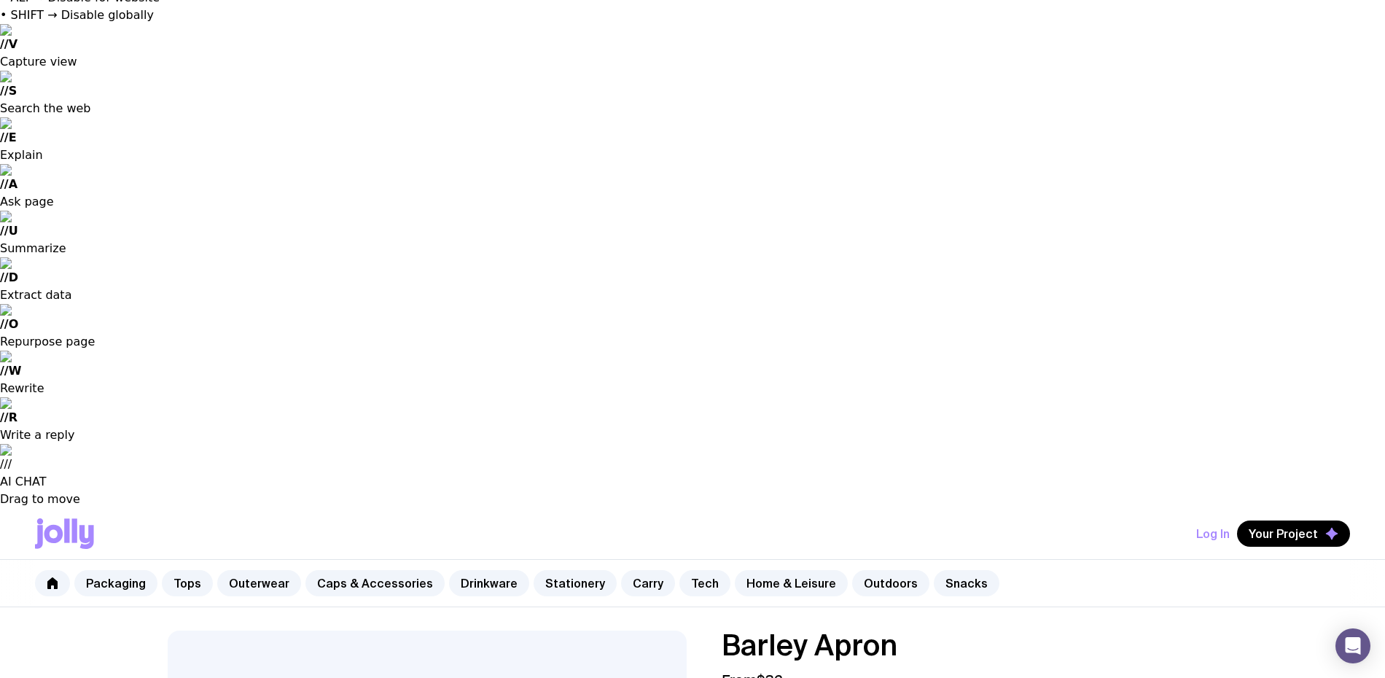
scroll to position [38, 0]
click at [0, 0] on input "radio" at bounding box center [0, 0] width 0 height 0
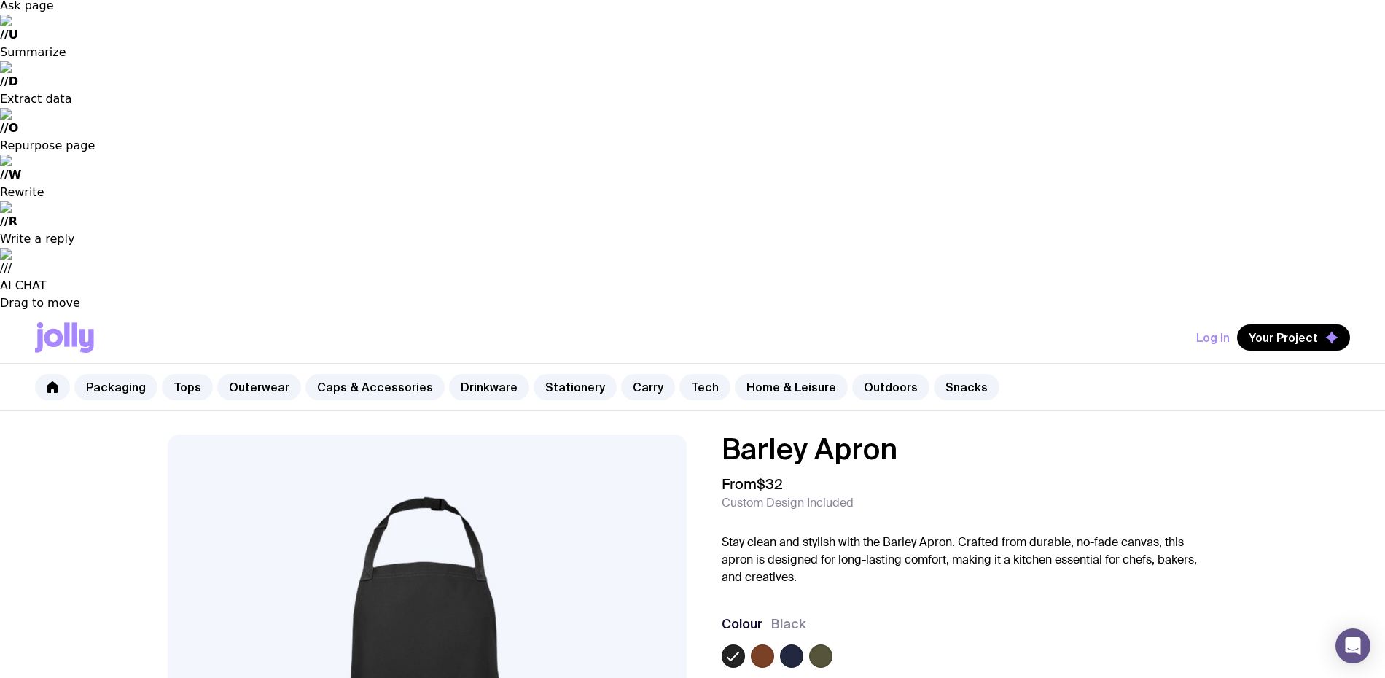
scroll to position [238, 0]
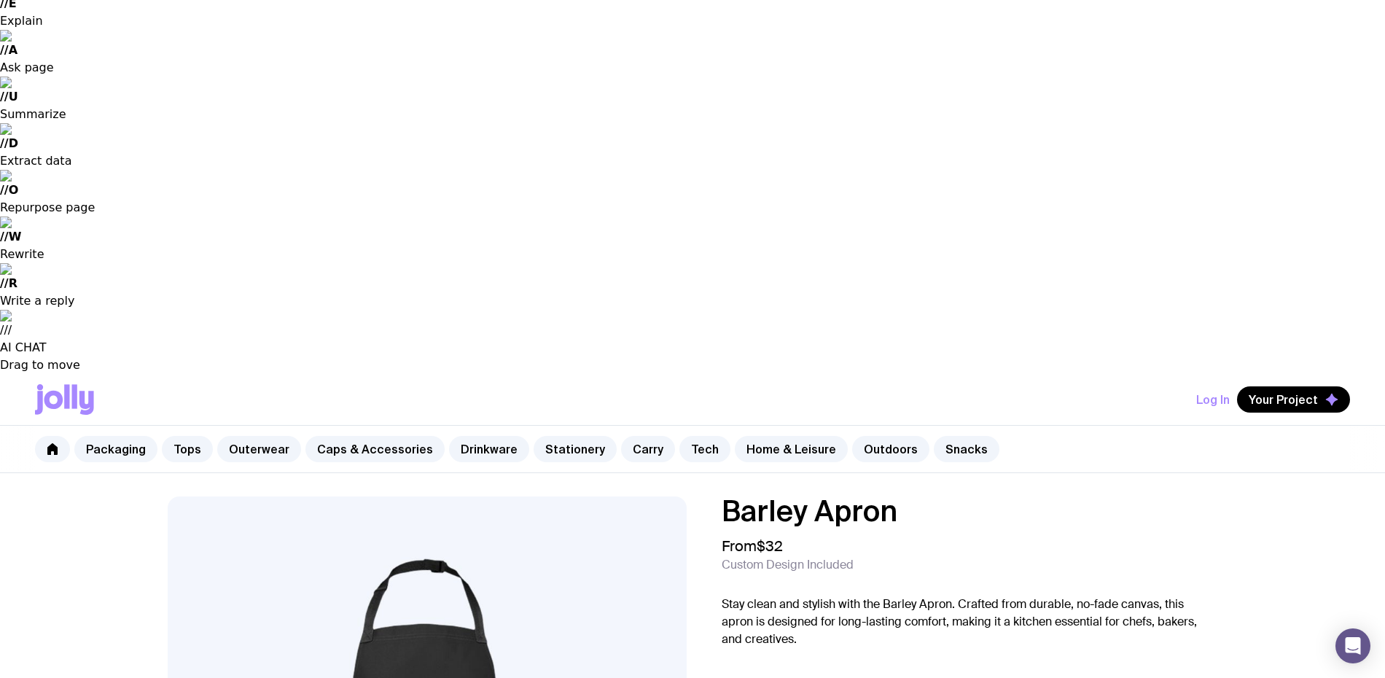
scroll to position [0, 0]
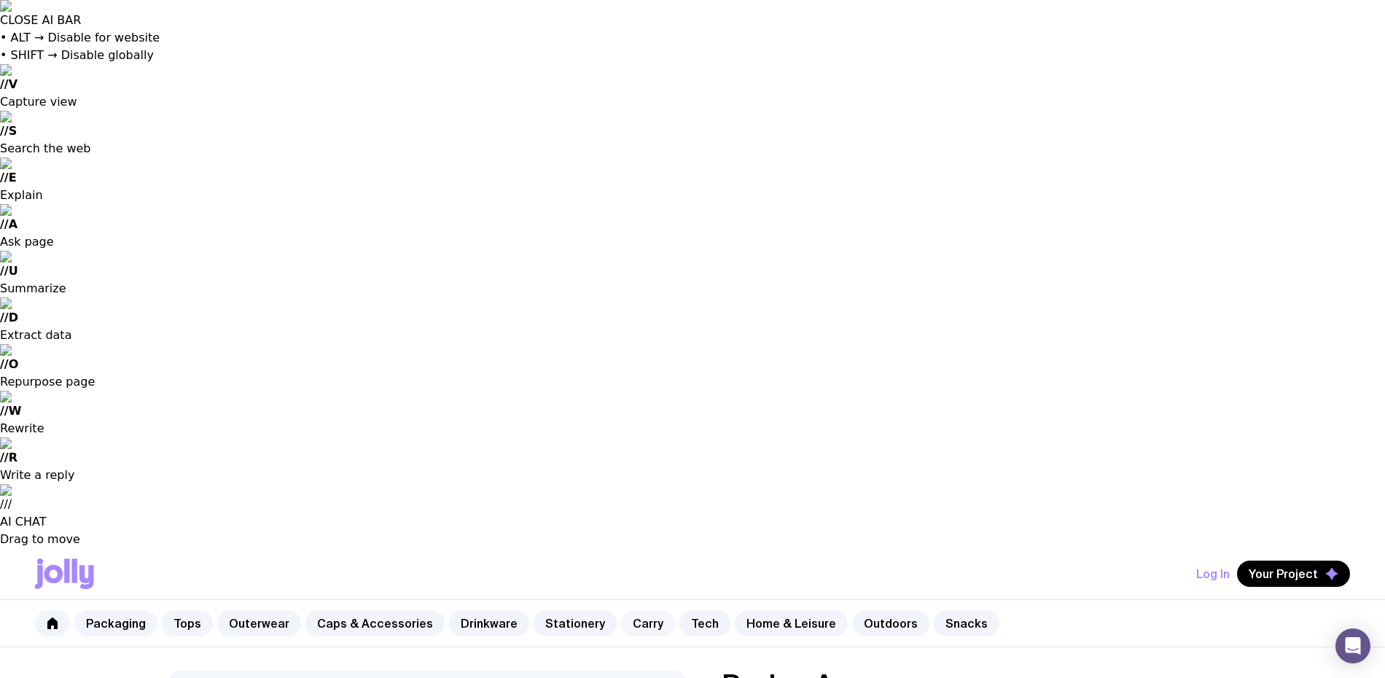
click at [633, 610] on link "Carry" at bounding box center [648, 623] width 54 height 26
click at [555, 610] on link "Stationery" at bounding box center [575, 623] width 83 height 26
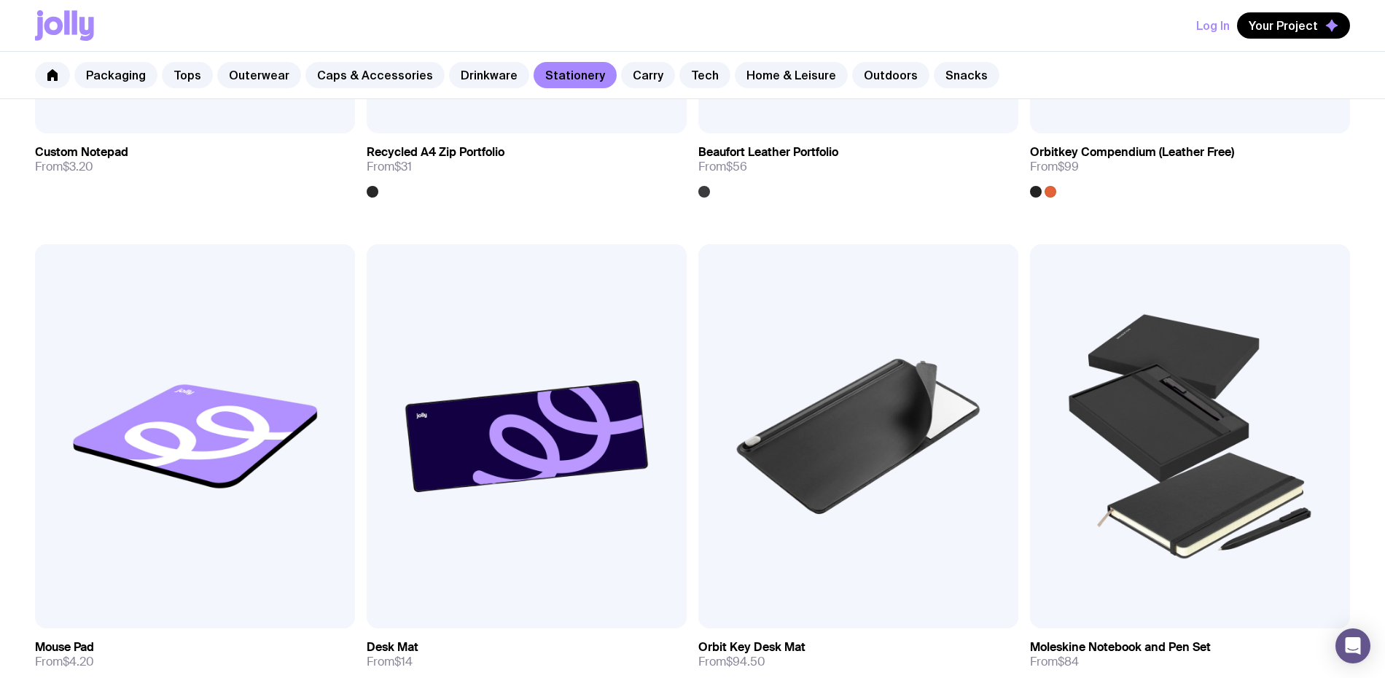
scroll to position [3173, 0]
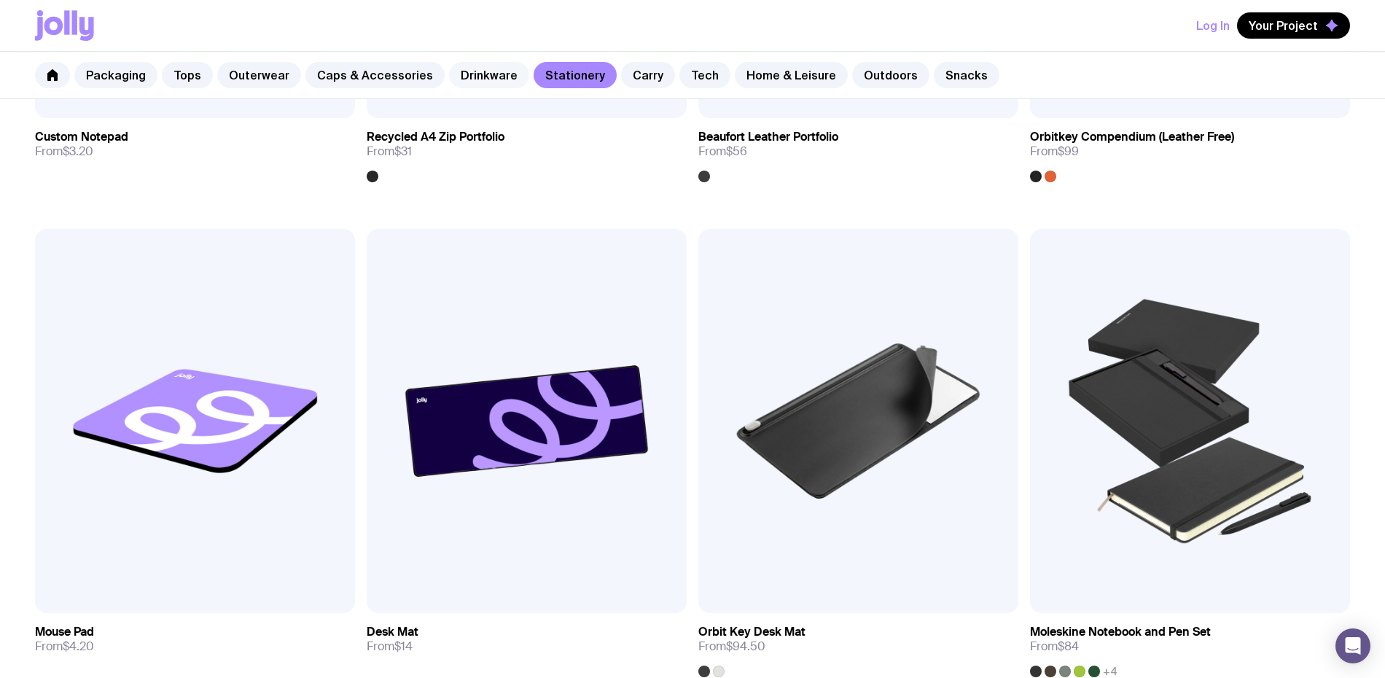
click at [456, 82] on link "Drinkware" at bounding box center [489, 75] width 80 height 26
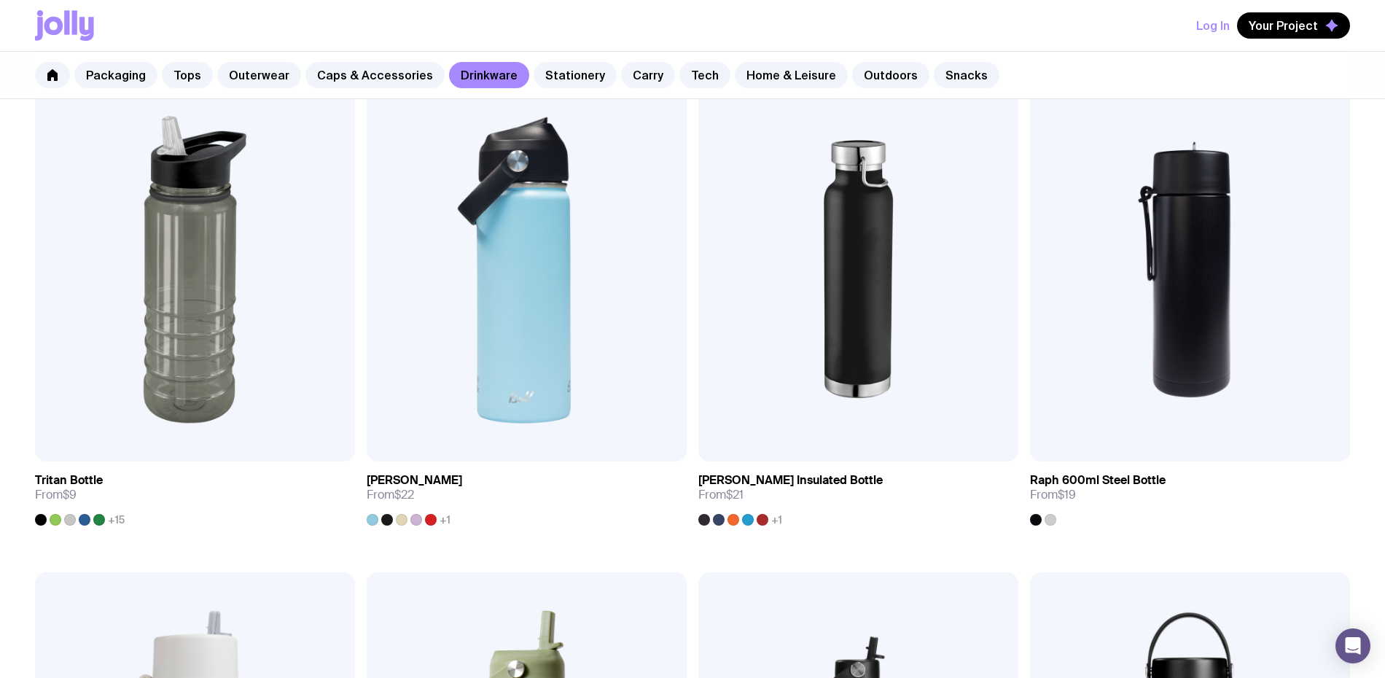
scroll to position [2311, 0]
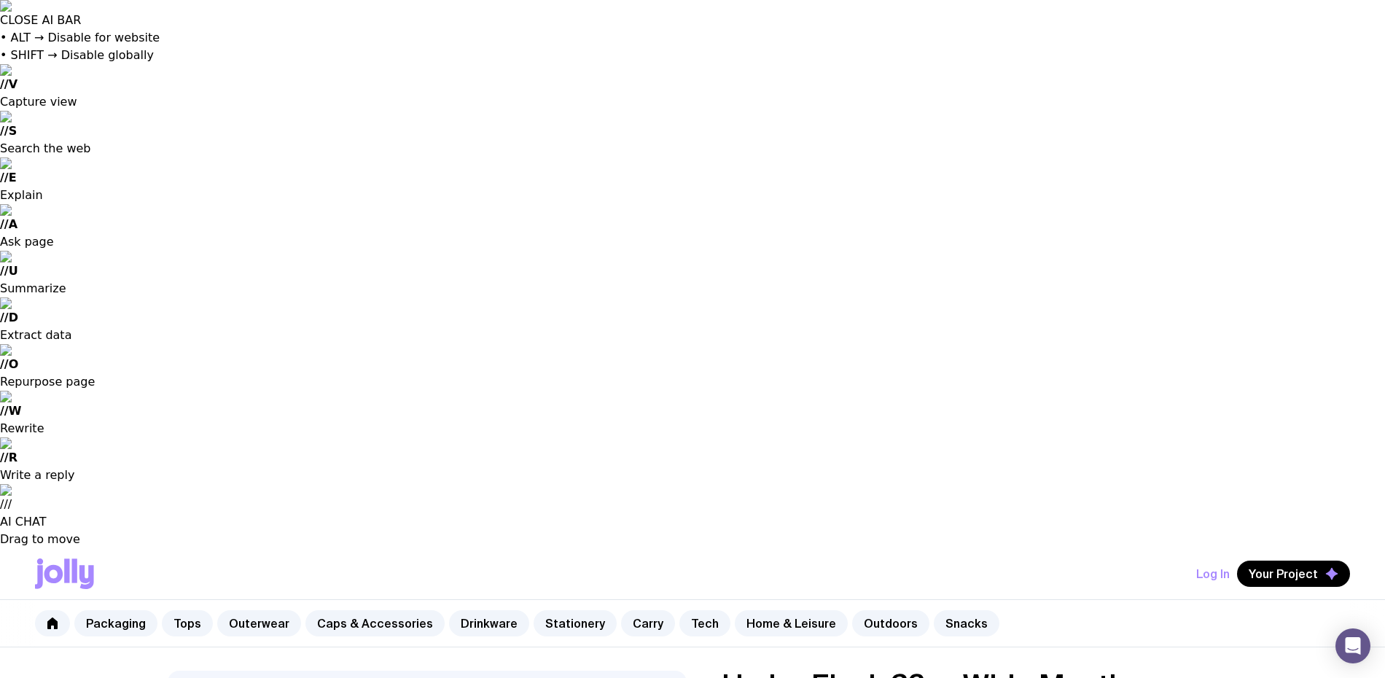
click at [0, 0] on input "radio" at bounding box center [0, 0] width 0 height 0
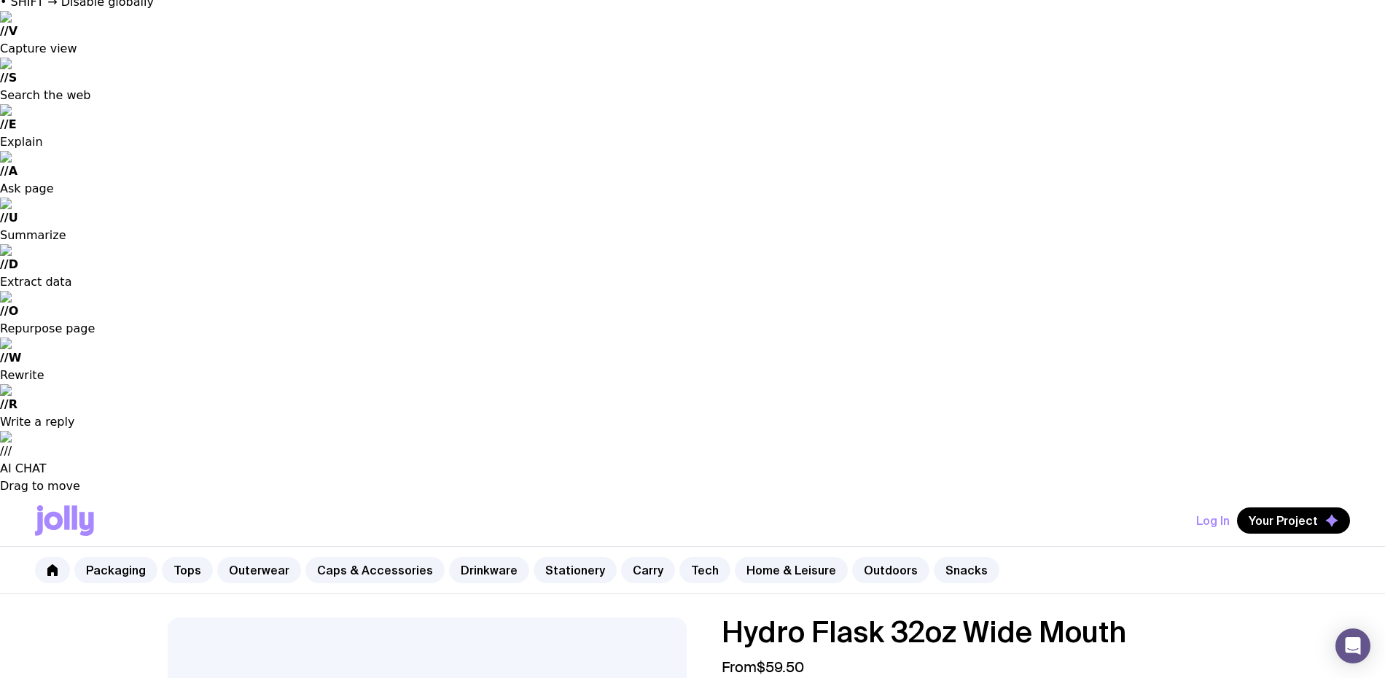
scroll to position [63, 0]
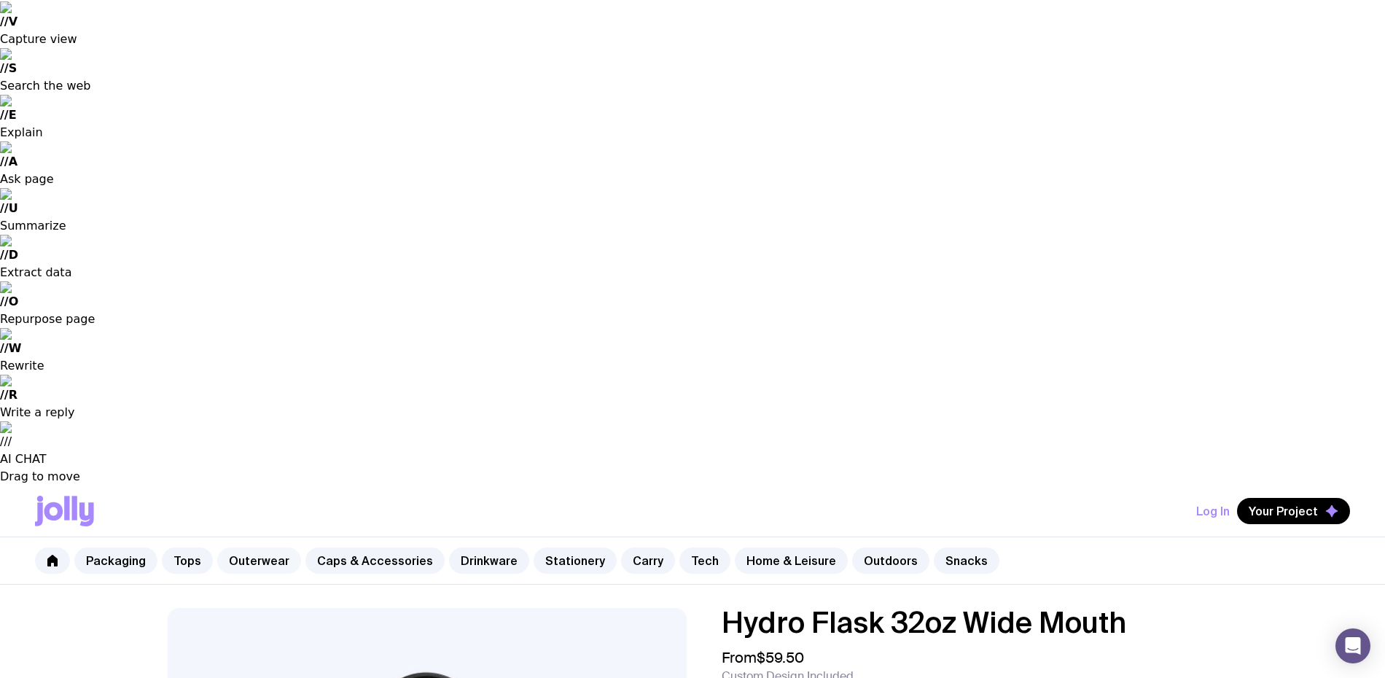
click at [264, 547] on link "Outerwear" at bounding box center [259, 560] width 84 height 26
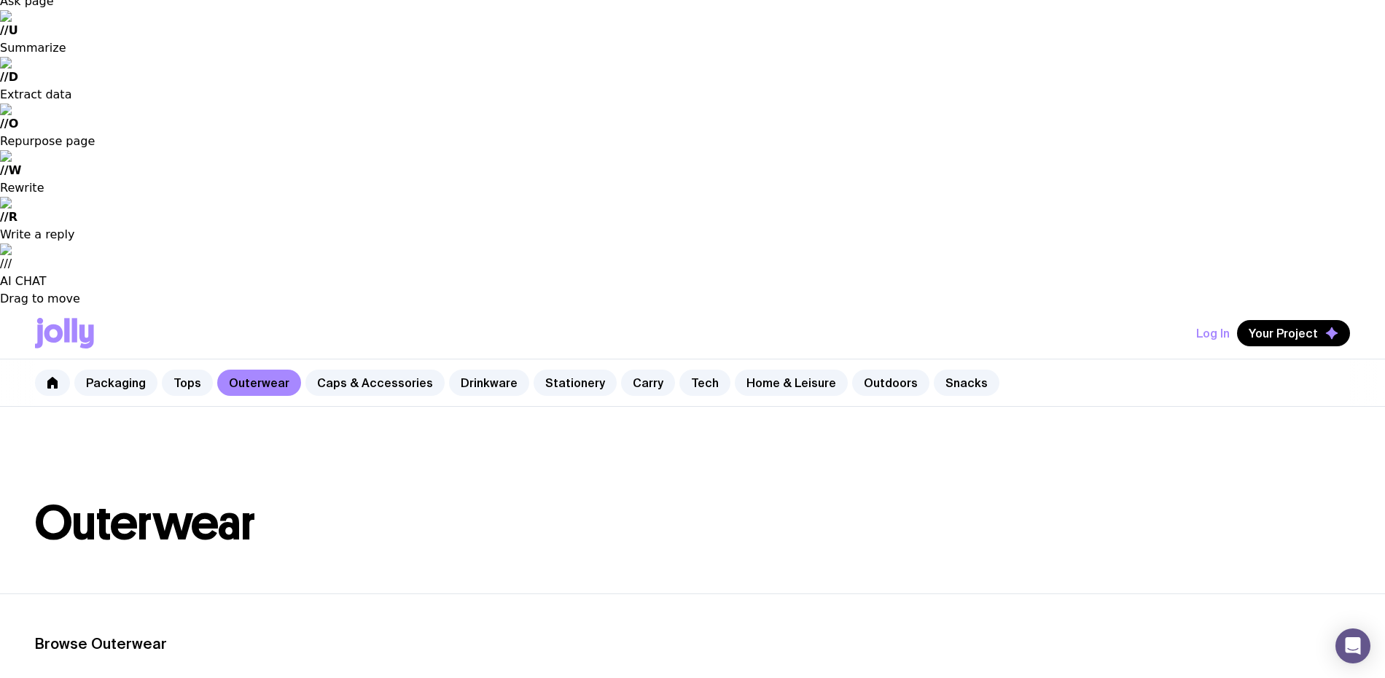
scroll to position [246, 0]
